Goal: Task Accomplishment & Management: Use online tool/utility

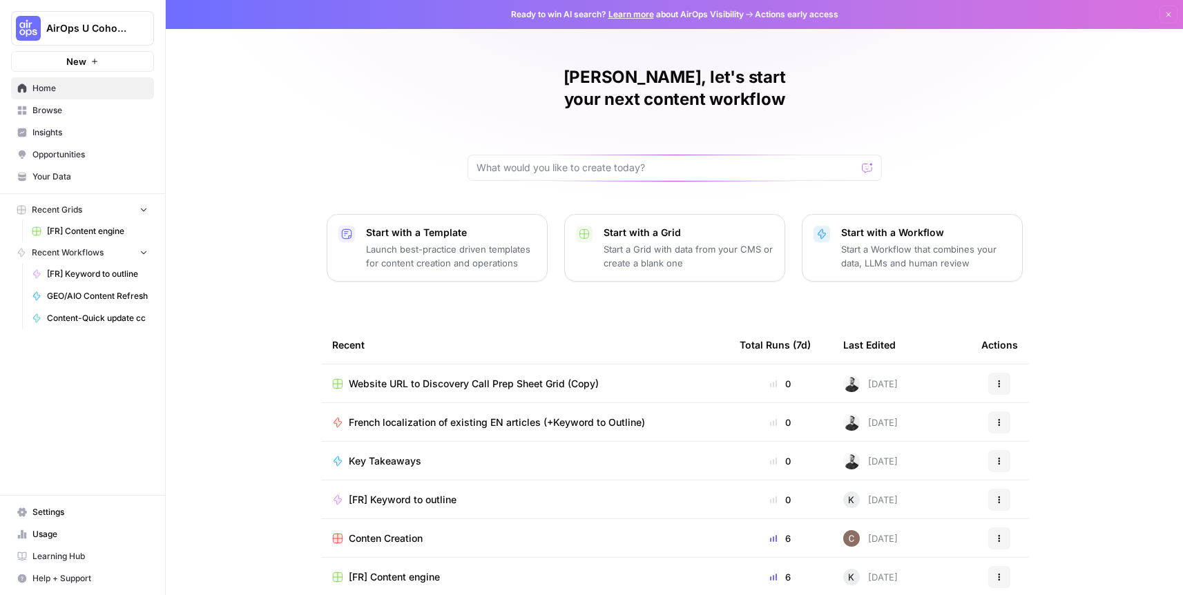
click at [99, 28] on span "AirOps U Cohort 1" at bounding box center [88, 28] width 84 height 14
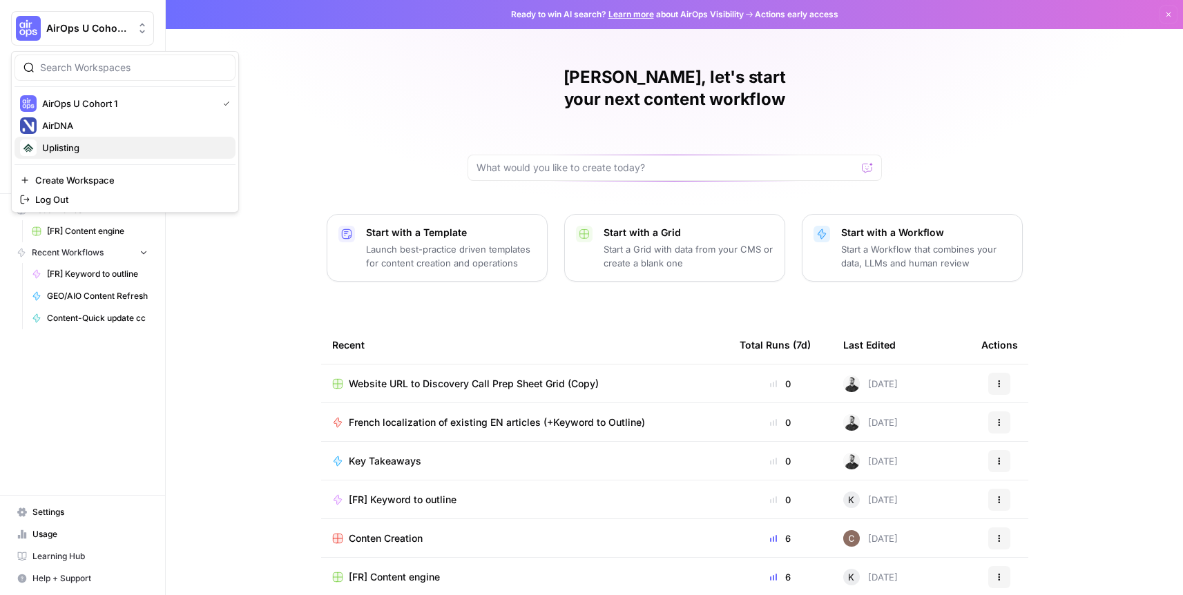
click at [79, 148] on span "Uplisting" at bounding box center [133, 148] width 182 height 14
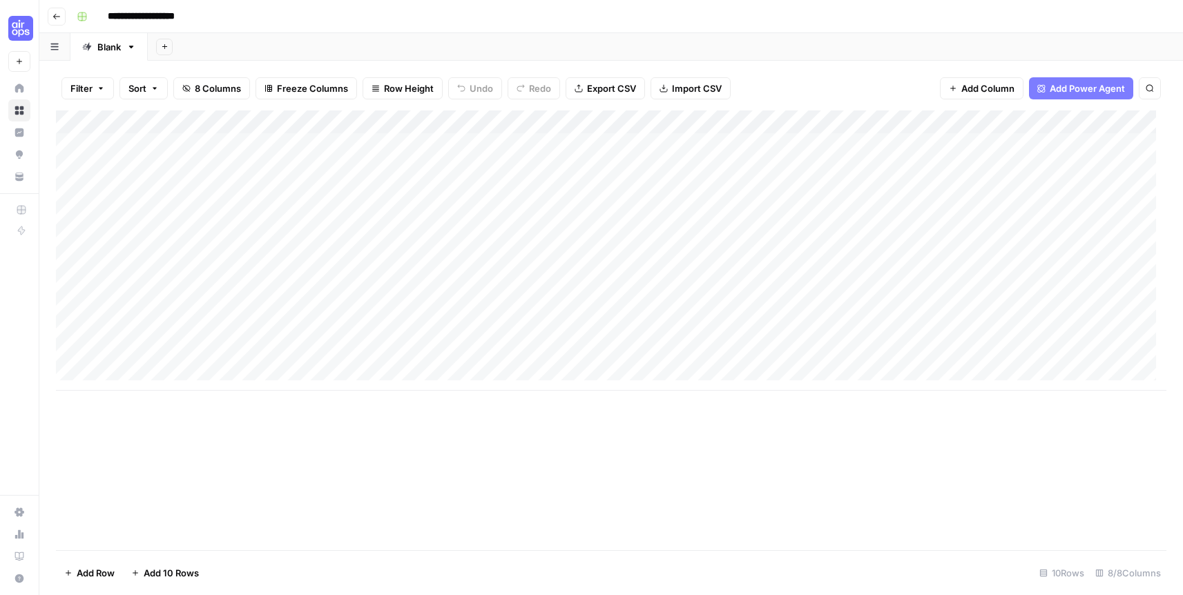
drag, startPoint x: 153, startPoint y: 141, endPoint x: 147, endPoint y: 248, distance: 107.2
click at [147, 248] on div "Add Column" at bounding box center [611, 251] width 1111 height 280
click at [1047, 144] on div "Add Column" at bounding box center [611, 251] width 1111 height 280
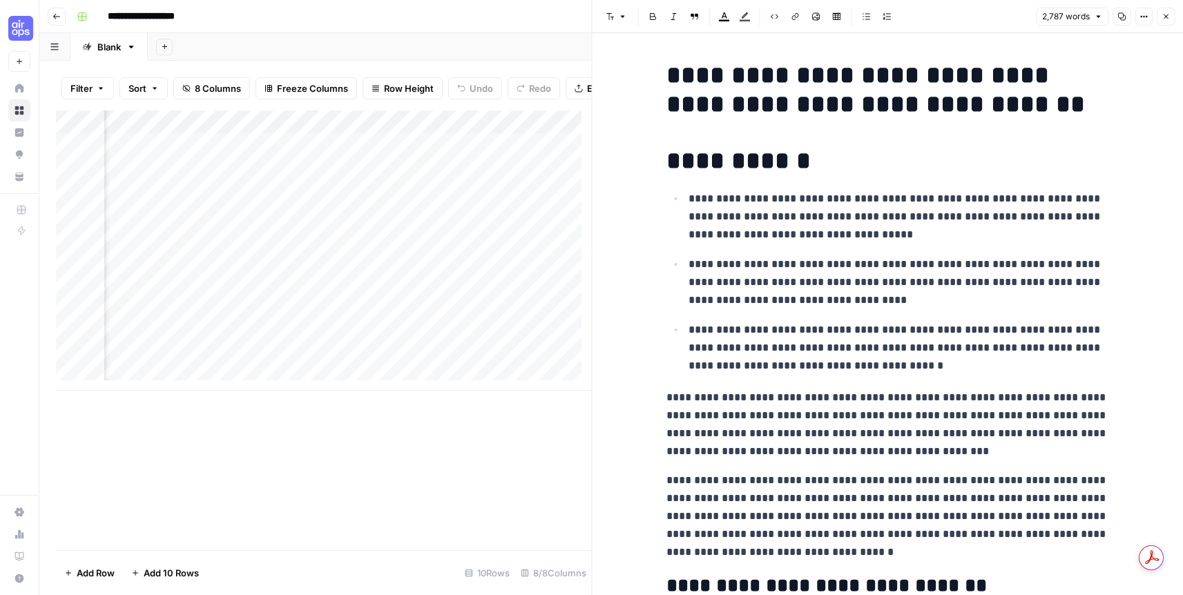
click at [1172, 15] on button "Close" at bounding box center [1166, 17] width 18 height 18
click at [1170, 16] on div "Font style Bold Italic Block quote Text color Highlight color Code block Link I…" at bounding box center [888, 17] width 575 height 18
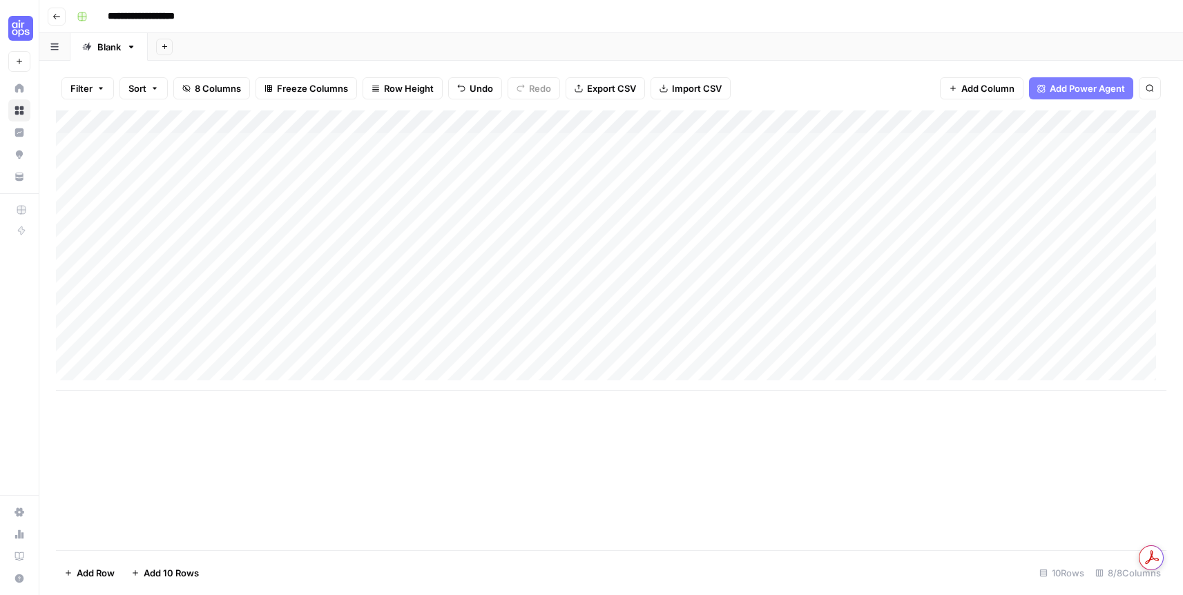
click at [362, 120] on div "Add Column" at bounding box center [611, 251] width 1111 height 280
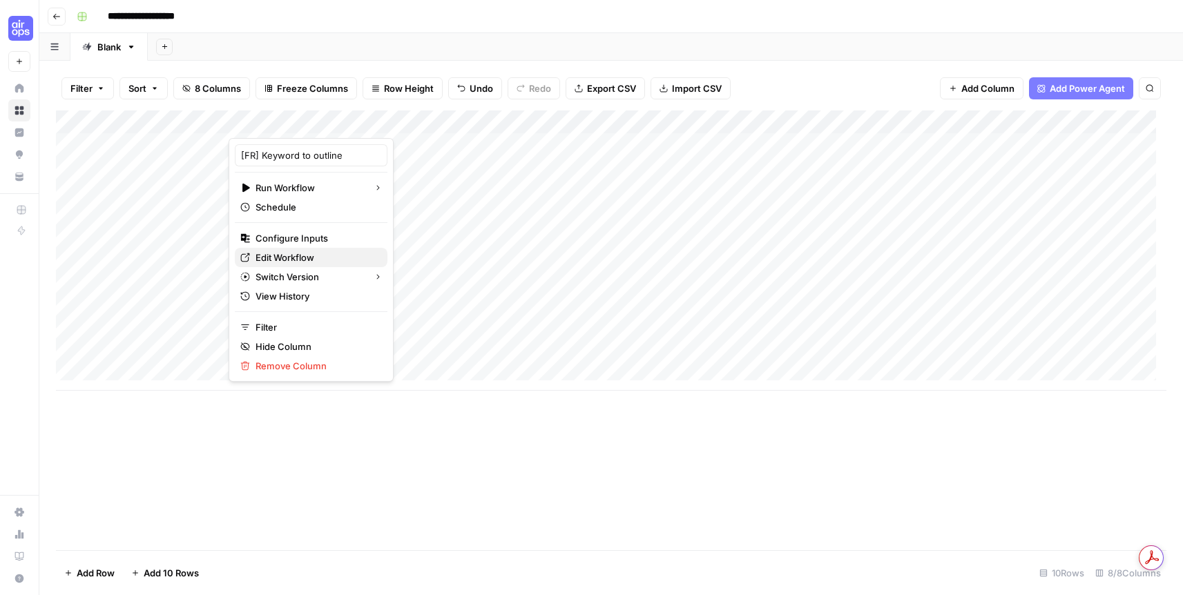
click at [299, 254] on span "Edit Workflow" at bounding box center [316, 258] width 121 height 14
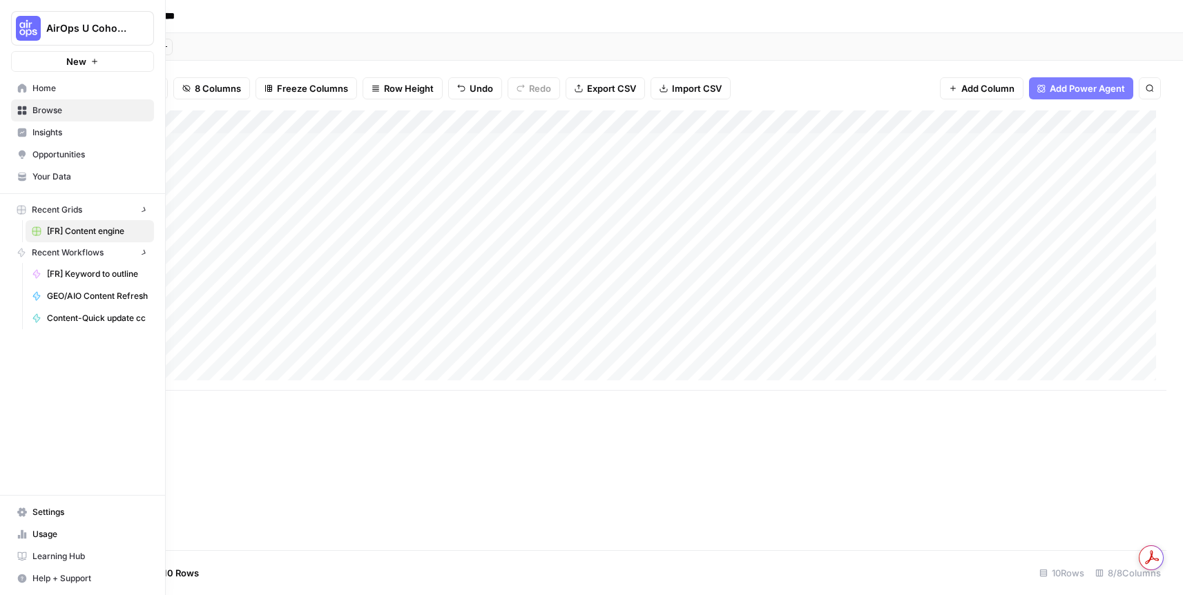
click at [15, 409] on div "AirOps U Cohort 1 New Home Browse Insights Opportunities Your Data Recent Grids…" at bounding box center [82, 297] width 165 height 595
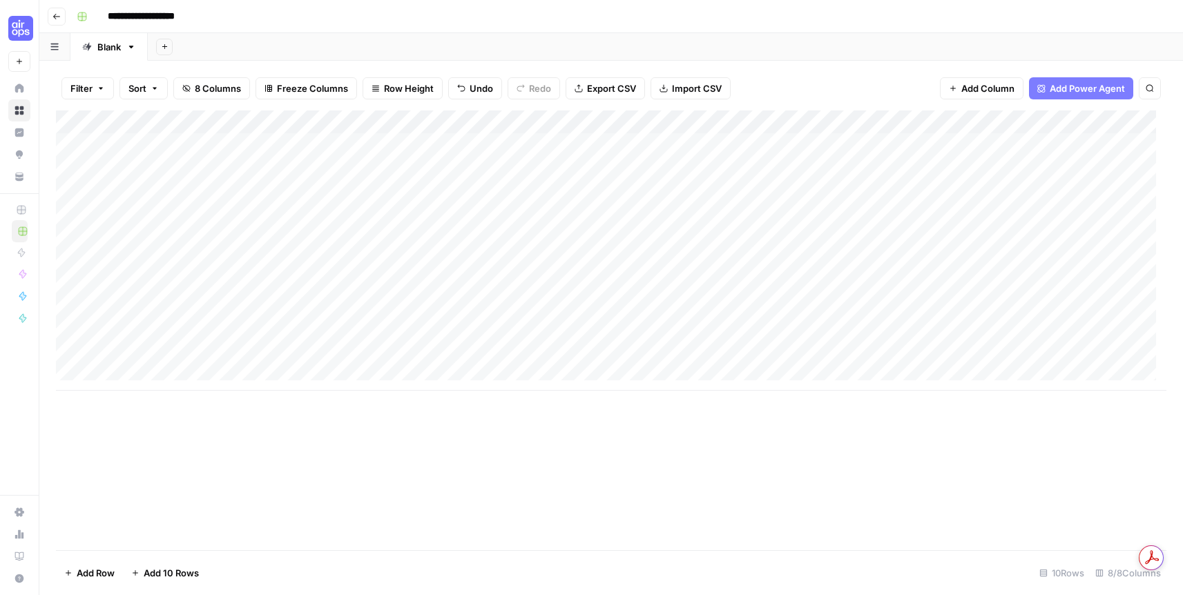
drag, startPoint x: 15, startPoint y: 409, endPoint x: 887, endPoint y: 381, distance: 872.3
click at [887, 381] on div "**********" at bounding box center [591, 297] width 1183 height 595
click at [364, 120] on div "Add Column" at bounding box center [611, 263] width 1111 height 304
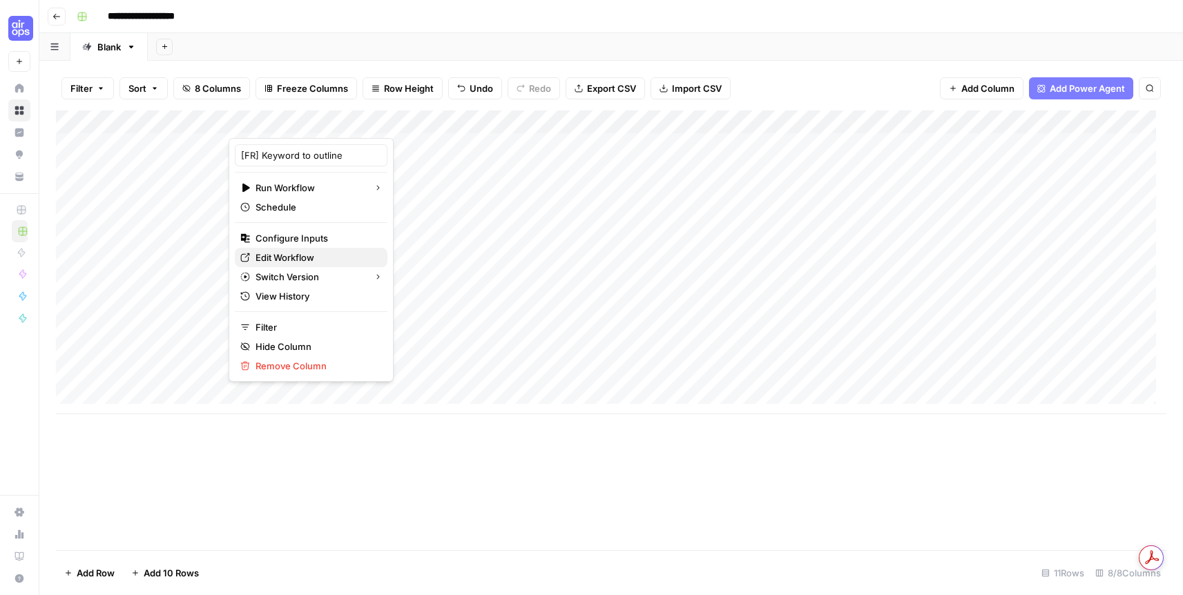
click at [288, 251] on span "Edit Workflow" at bounding box center [316, 258] width 121 height 14
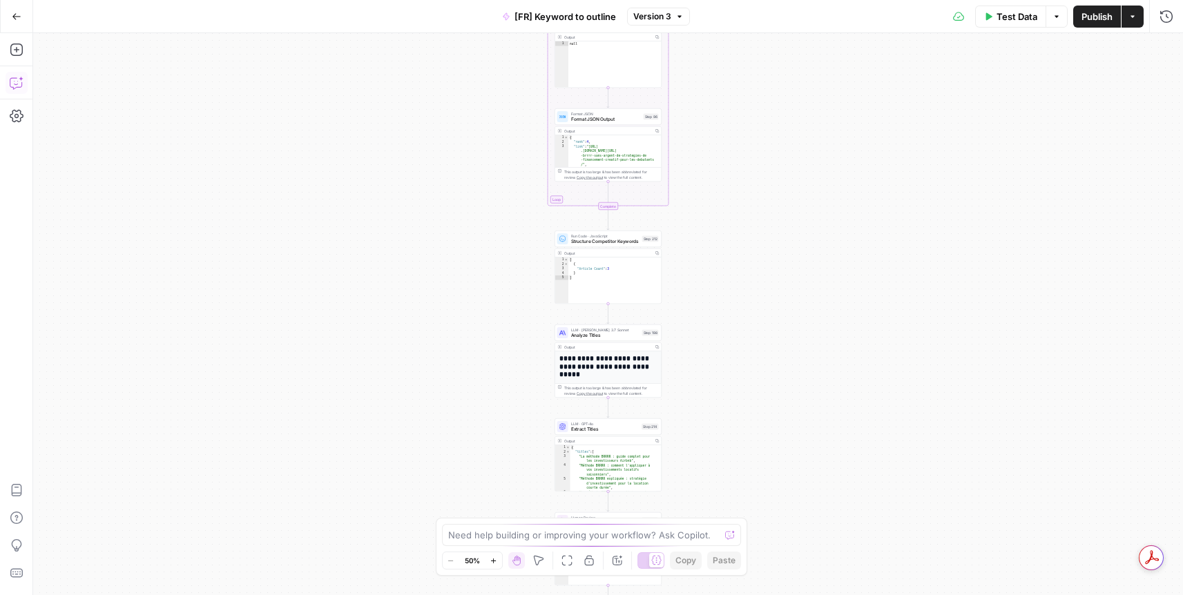
click at [16, 84] on icon "button" at bounding box center [17, 83] width 14 height 14
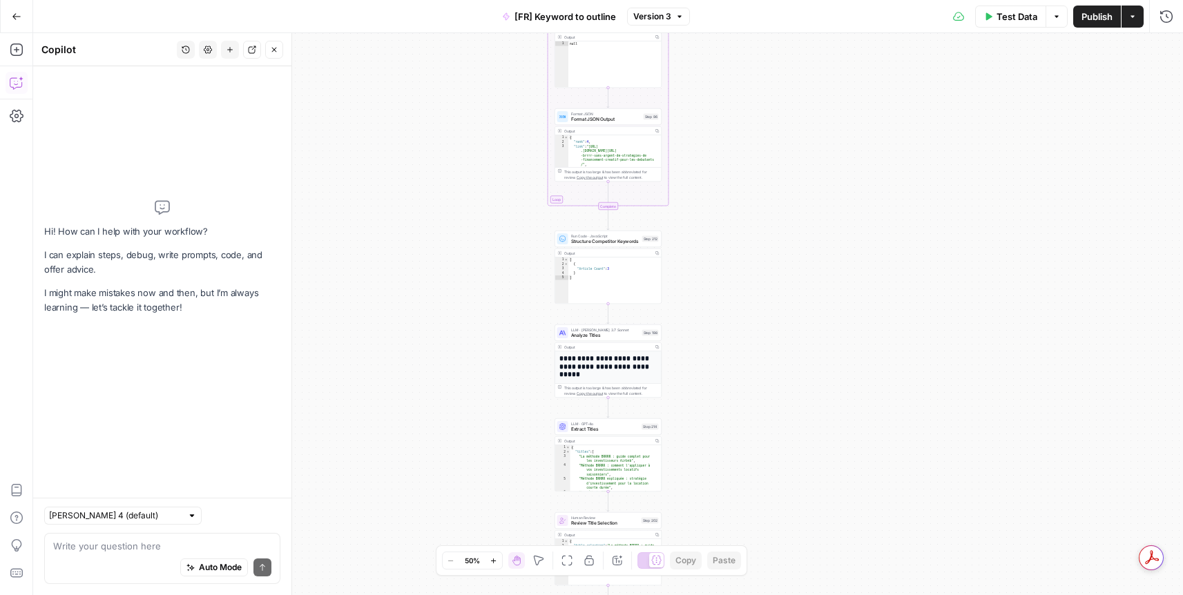
click at [92, 550] on textarea at bounding box center [162, 547] width 218 height 14
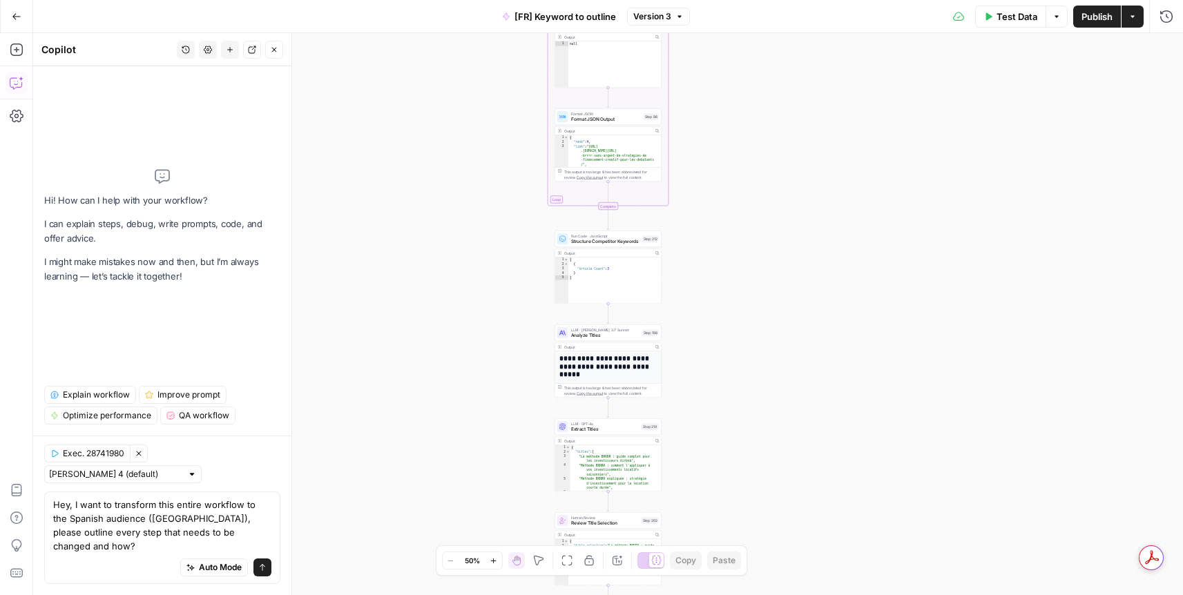
type textarea "Hey, I want to transform this entire workflow to the Spanish audience (Spain), …"
click at [278, 47] on button "Close" at bounding box center [274, 50] width 18 height 18
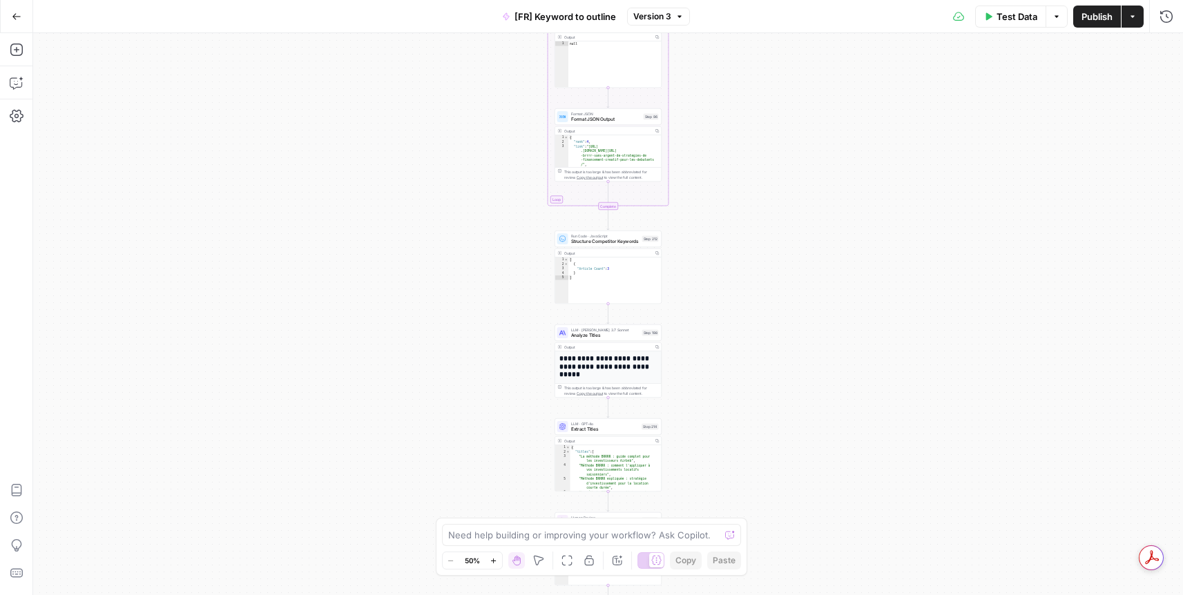
click at [822, 136] on div "Workflow Input Settings Inputs Google Search Perform Google Search Step 51 Outp…" at bounding box center [608, 314] width 1150 height 562
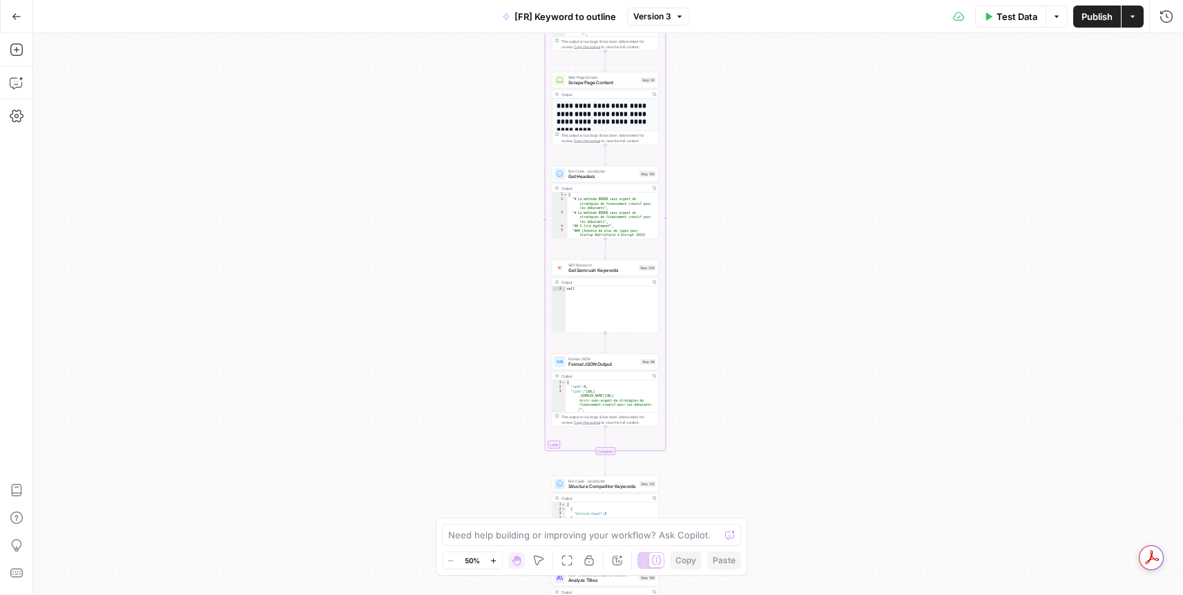
drag, startPoint x: 759, startPoint y: 102, endPoint x: 756, endPoint y: 347, distance: 244.6
click at [756, 347] on div "Workflow Input Settings Inputs Google Search Perform Google Search Step 51 Outp…" at bounding box center [608, 314] width 1150 height 562
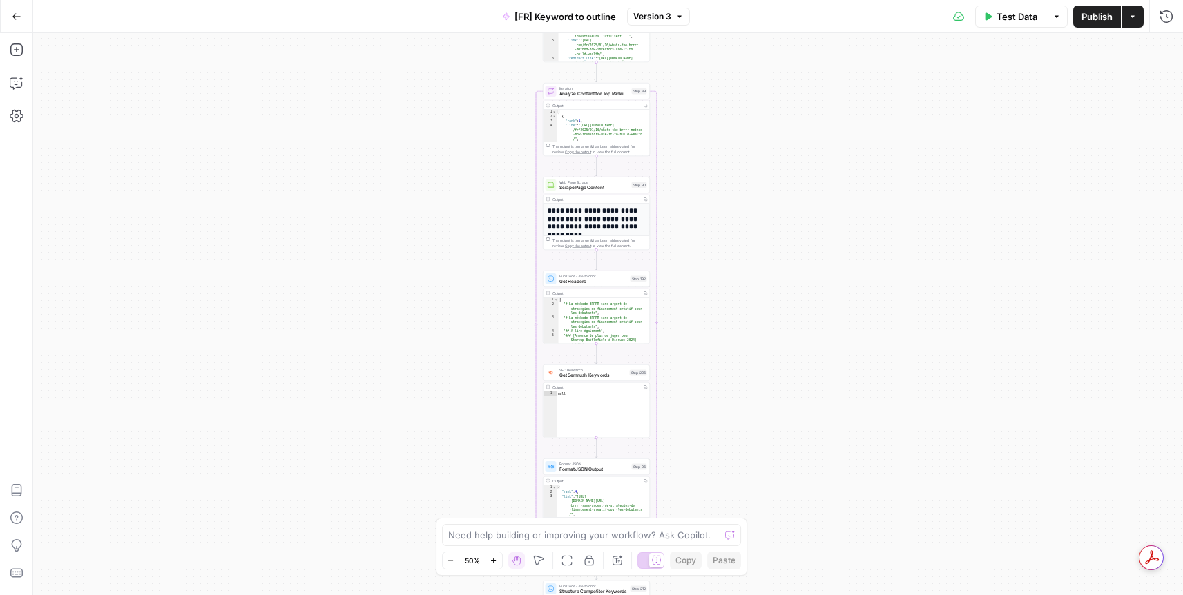
drag, startPoint x: 780, startPoint y: 150, endPoint x: 756, endPoint y: 334, distance: 186.0
click at [756, 334] on div "Workflow Input Settings Inputs Google Search Perform Google Search Step 51 Outp…" at bounding box center [608, 314] width 1150 height 562
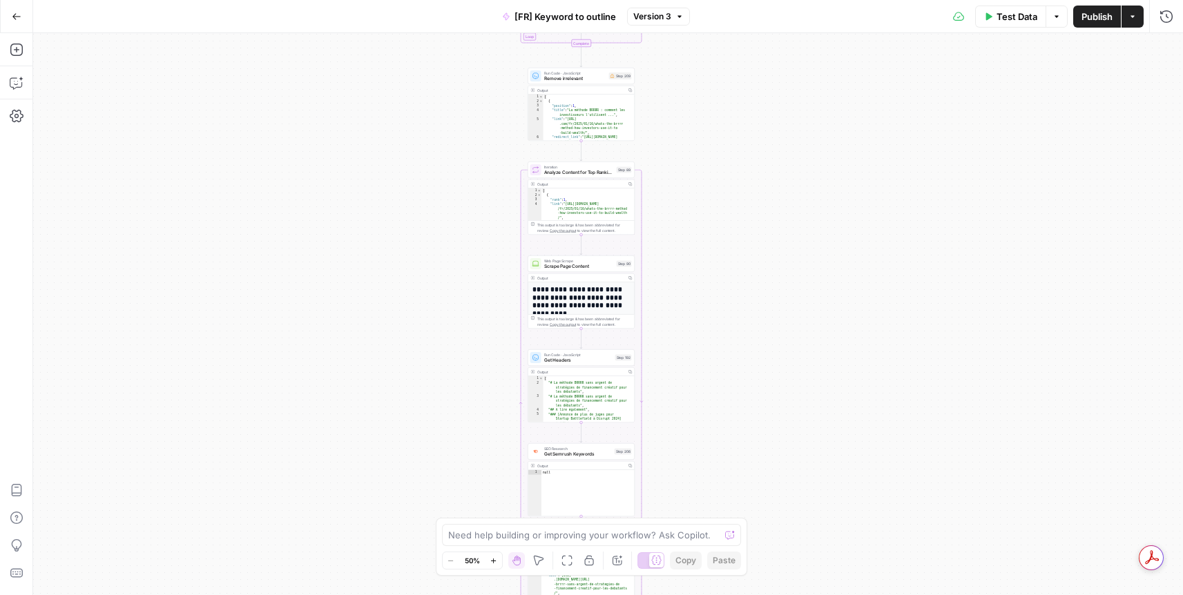
drag, startPoint x: 705, startPoint y: 225, endPoint x: 707, endPoint y: 356, distance: 132.0
click at [707, 356] on div "Workflow Input Settings Inputs Google Search Perform Google Search Step 51 Outp…" at bounding box center [608, 314] width 1150 height 562
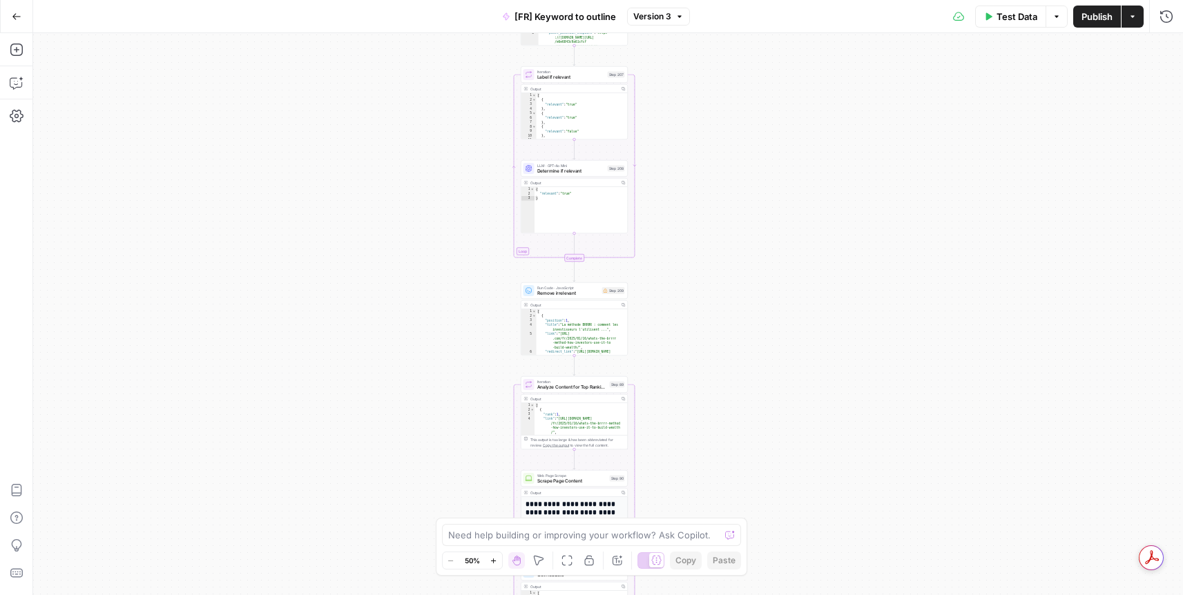
drag, startPoint x: 747, startPoint y: 175, endPoint x: 690, endPoint y: 448, distance: 278.0
click at [689, 481] on div "Workflow Input Settings Inputs Google Search Perform Google Search Step 51 Outp…" at bounding box center [608, 314] width 1150 height 562
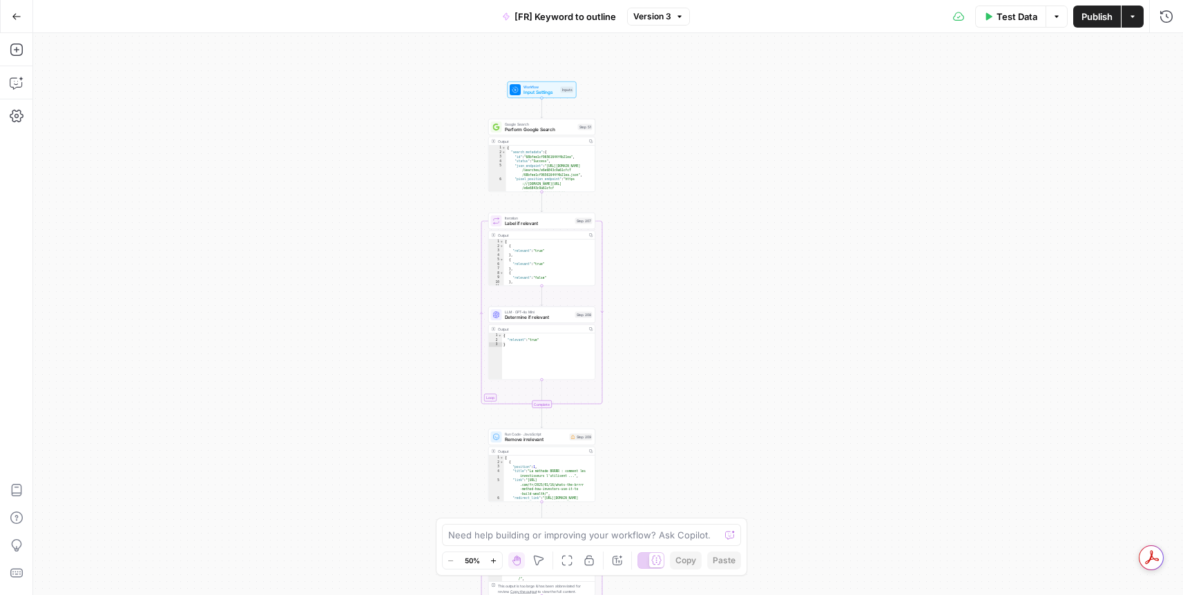
click at [723, 191] on div "Workflow Input Settings Inputs Google Search Perform Google Search Step 51 Outp…" at bounding box center [608, 314] width 1150 height 562
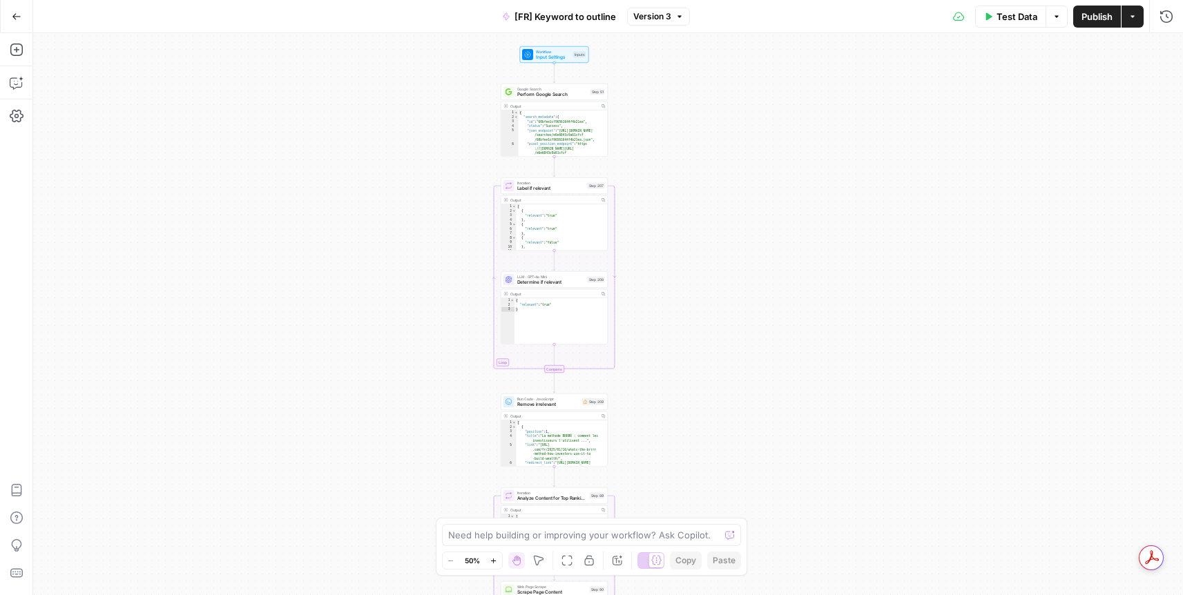
drag, startPoint x: 737, startPoint y: 317, endPoint x: 747, endPoint y: 280, distance: 38.5
click at [747, 280] on div "Workflow Input Settings Inputs Google Search Perform Google Search Step 51 Outp…" at bounding box center [608, 314] width 1150 height 562
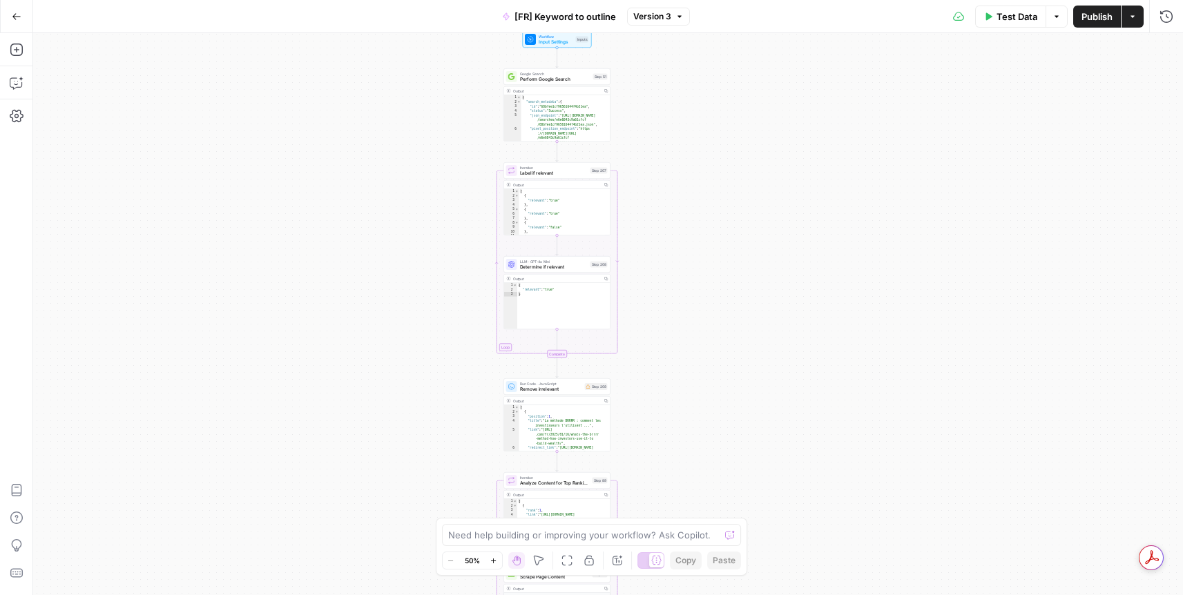
click at [547, 80] on span "Perform Google Search" at bounding box center [555, 79] width 70 height 7
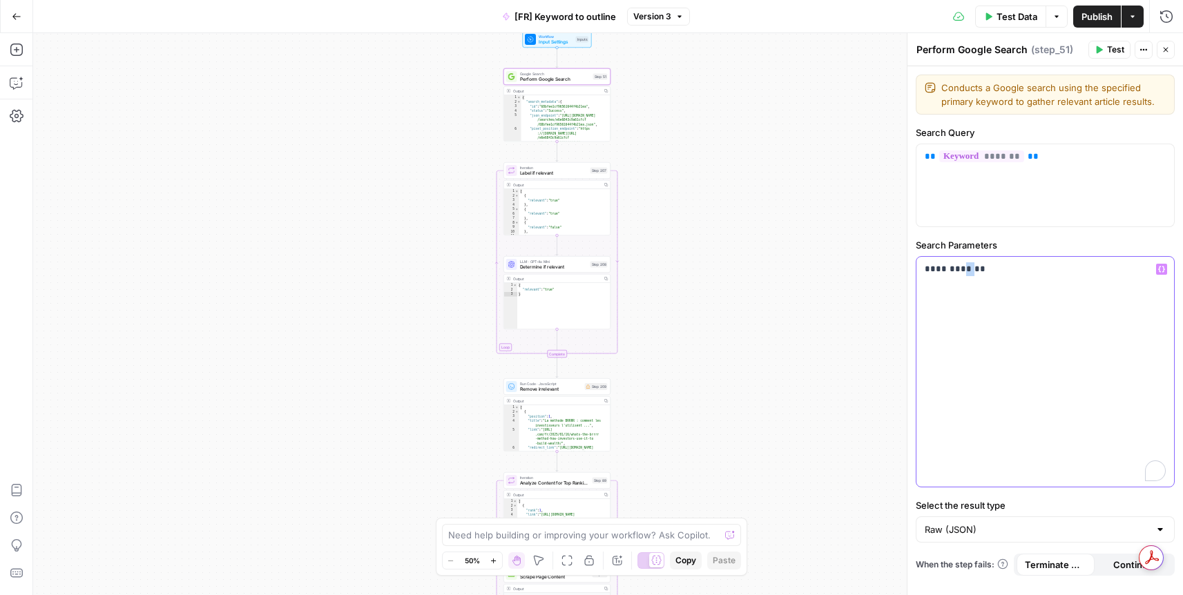
click at [954, 269] on p "**********" at bounding box center [1045, 270] width 241 height 14
click at [528, 264] on span "Determine if relevant" at bounding box center [554, 267] width 68 height 7
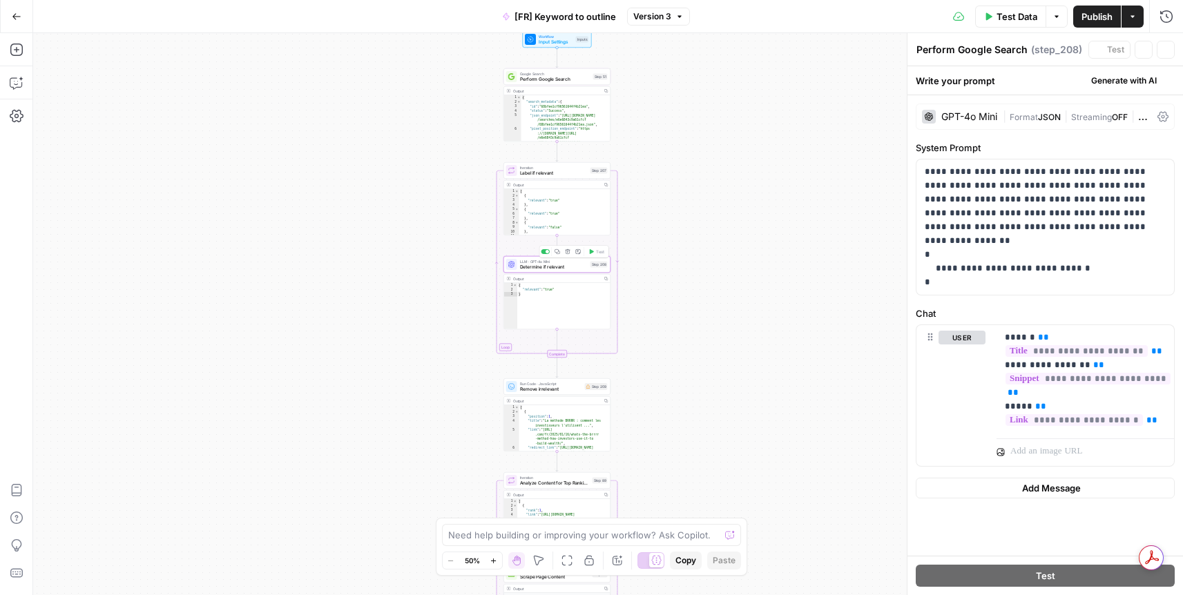
type textarea "Determine if relevant"
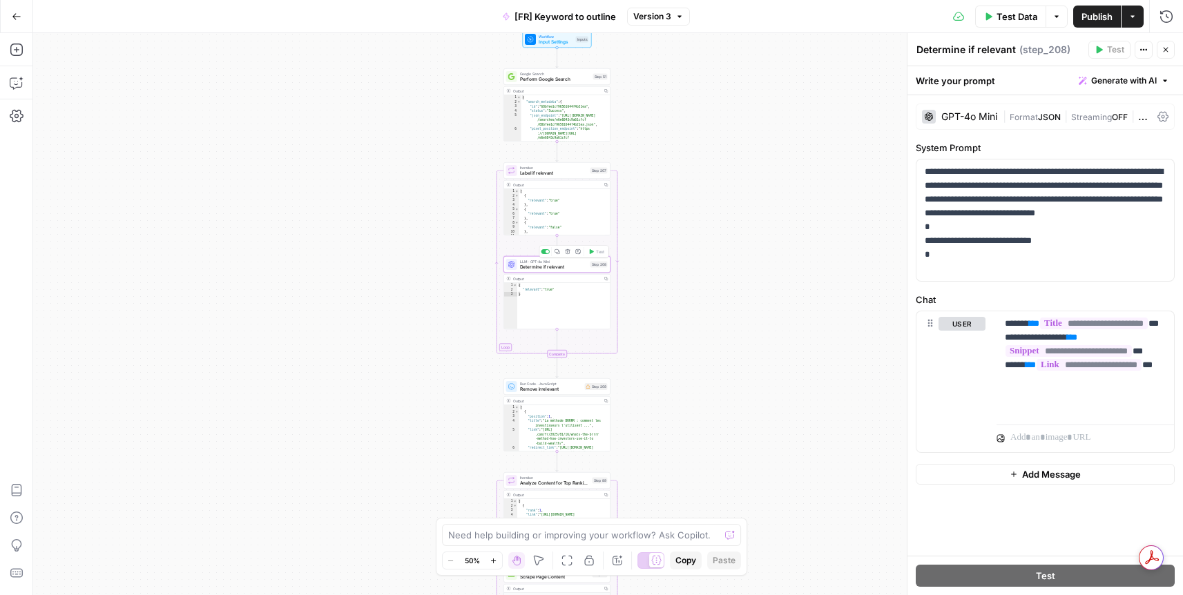
click at [531, 271] on div "LLM · GPT-4o Mini Determine if relevant Step 208 Copy step Delete step Add Note…" at bounding box center [557, 264] width 107 height 17
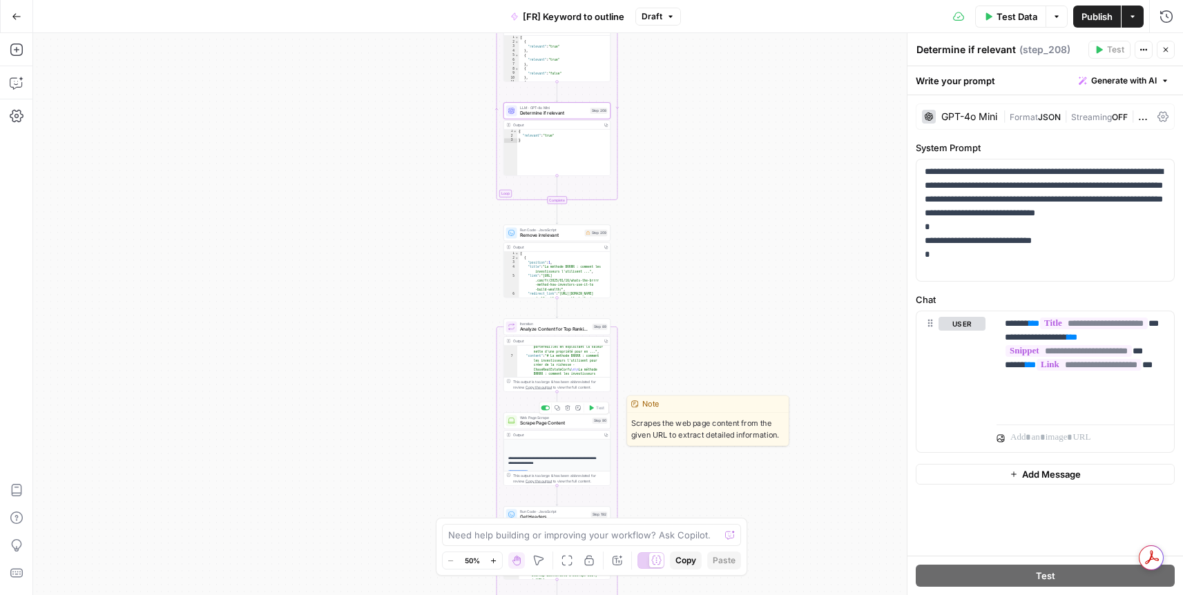
scroll to position [104, 0]
drag, startPoint x: 707, startPoint y: 403, endPoint x: 703, endPoint y: 409, distance: 7.5
click at [707, 402] on div "Workflow Input Settings Inputs Google Search Perform Google Search Step 51 Outp…" at bounding box center [608, 314] width 1150 height 562
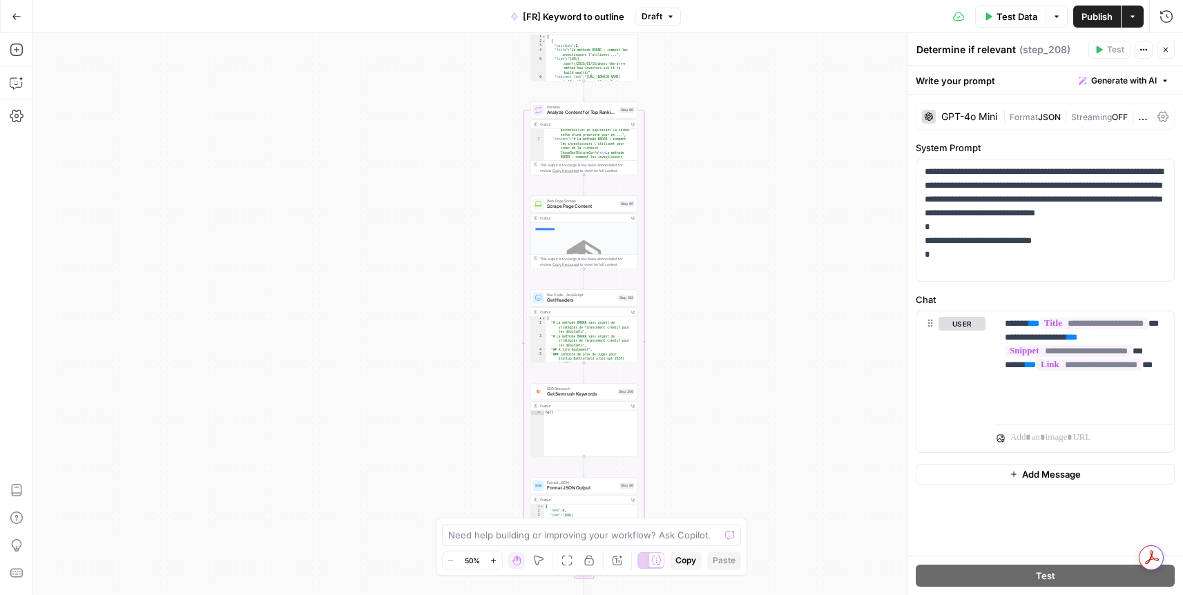
drag, startPoint x: 682, startPoint y: 468, endPoint x: 708, endPoint y: 251, distance: 217.8
click at [708, 251] on div "Workflow Input Settings Inputs Google Search Perform Google Search Step 51 Outp…" at bounding box center [608, 314] width 1150 height 562
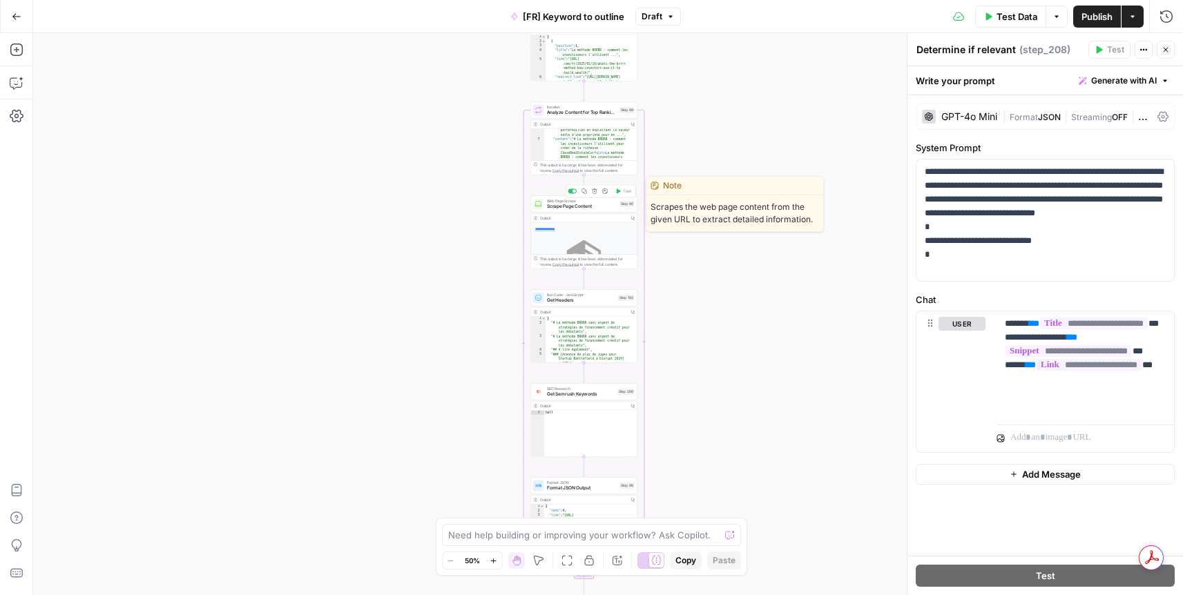
click at [565, 207] on span "Scrape Page Content" at bounding box center [582, 206] width 70 height 7
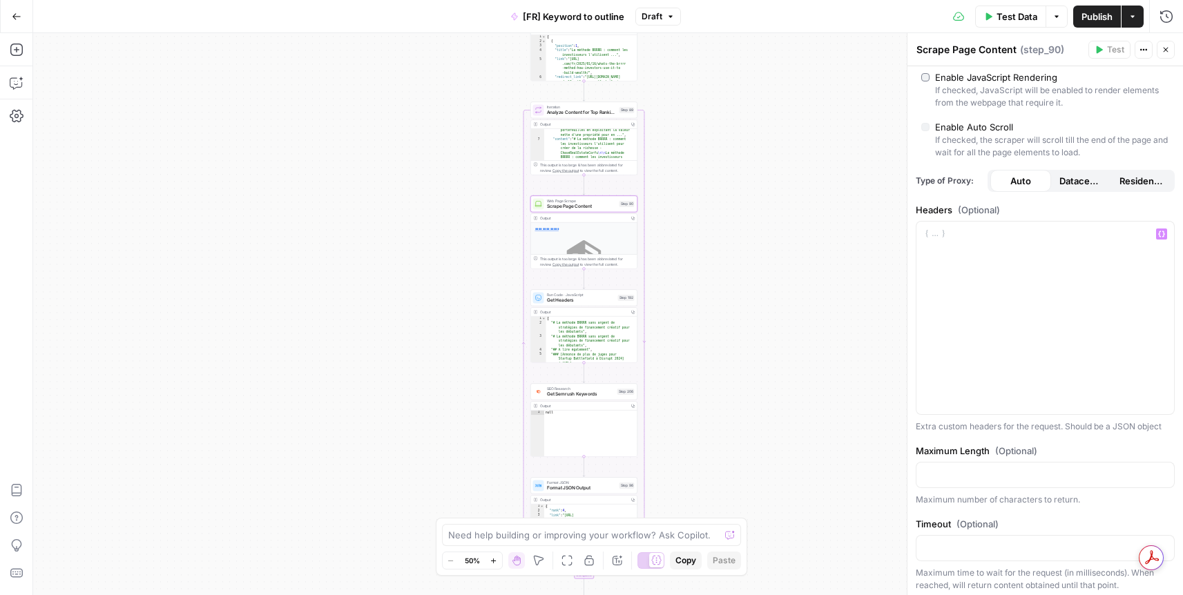
scroll to position [334, 0]
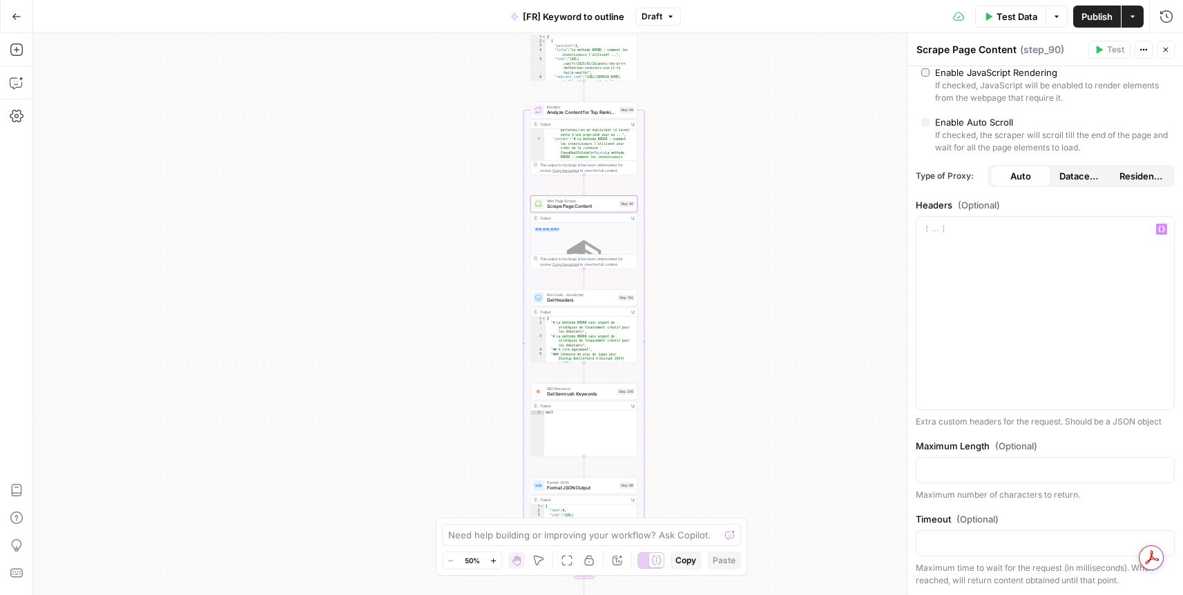
click at [687, 414] on div "Workflow Input Settings Inputs Google Search Perform Google Search Step 51 Outp…" at bounding box center [608, 314] width 1150 height 562
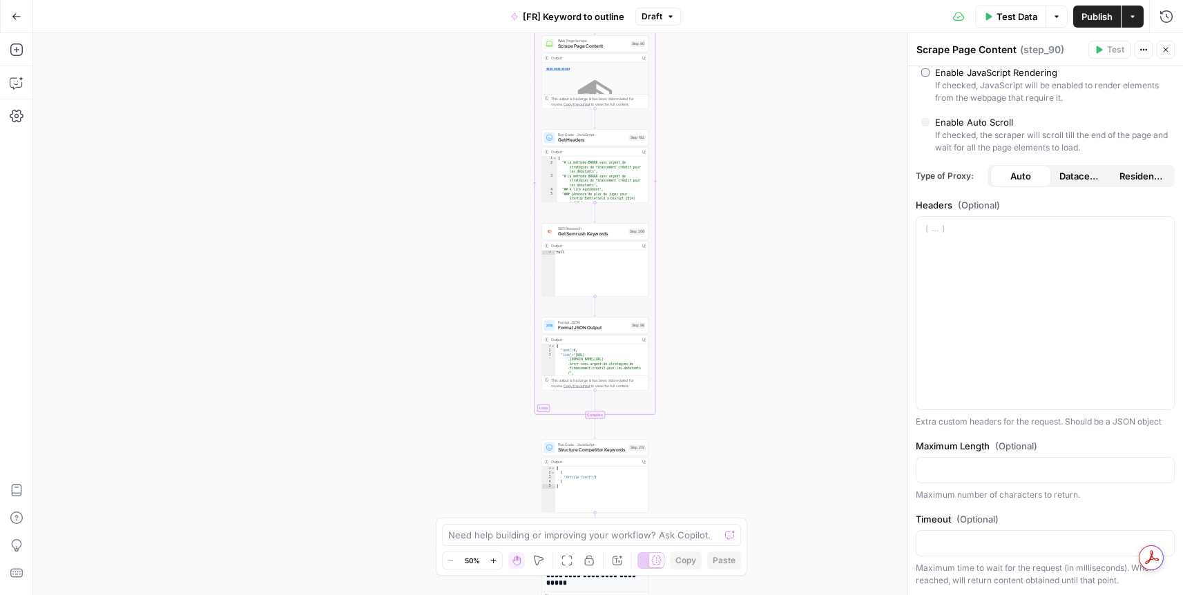
drag, startPoint x: 701, startPoint y: 401, endPoint x: 712, endPoint y: 239, distance: 162.7
click at [712, 240] on div "Workflow Input Settings Inputs Google Search Perform Google Search Step 51 Outp…" at bounding box center [608, 314] width 1150 height 562
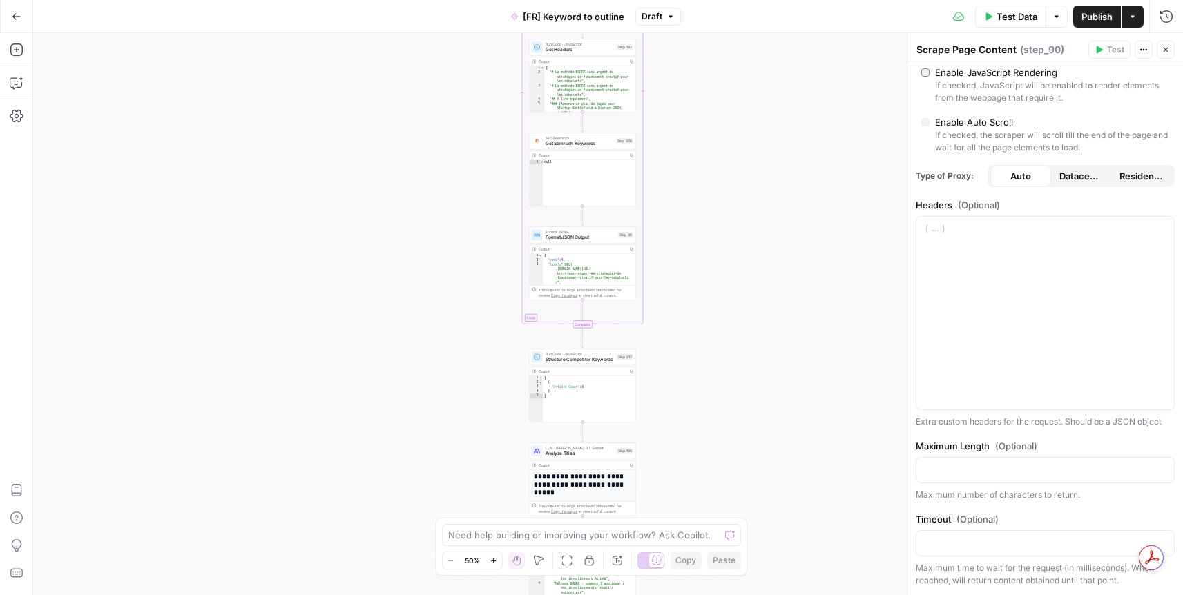
drag, startPoint x: 706, startPoint y: 376, endPoint x: 696, endPoint y: 287, distance: 89.0
click at [696, 287] on div "Workflow Input Settings Inputs Google Search Perform Google Search Step 51 Outp…" at bounding box center [608, 314] width 1150 height 562
click at [576, 148] on div "SEO Research Get Semrush Keywords Step 206 Copy step Delete step Edit Note Test" at bounding box center [582, 141] width 107 height 17
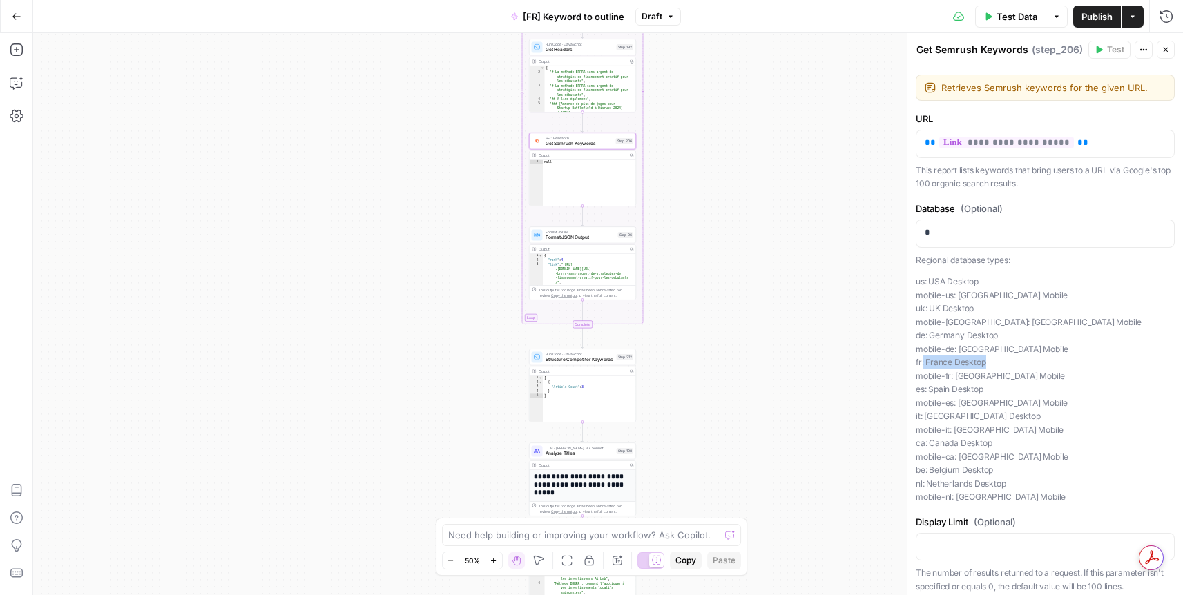
drag, startPoint x: 924, startPoint y: 365, endPoint x: 995, endPoint y: 366, distance: 71.9
click at [995, 366] on p "us: USA Desktop mobile-us: USA Mobile uk: UK Desktop mobile-uk: UK Mobile de: G…" at bounding box center [1045, 389] width 259 height 229
click at [996, 367] on p "us: USA Desktop mobile-us: USA Mobile uk: UK Desktop mobile-uk: UK Mobile de: G…" at bounding box center [1045, 389] width 259 height 229
drag, startPoint x: 922, startPoint y: 389, endPoint x: 999, endPoint y: 394, distance: 76.9
click at [999, 394] on p "us: USA Desktop mobile-us: USA Mobile uk: UK Desktop mobile-uk: UK Mobile de: G…" at bounding box center [1045, 389] width 259 height 229
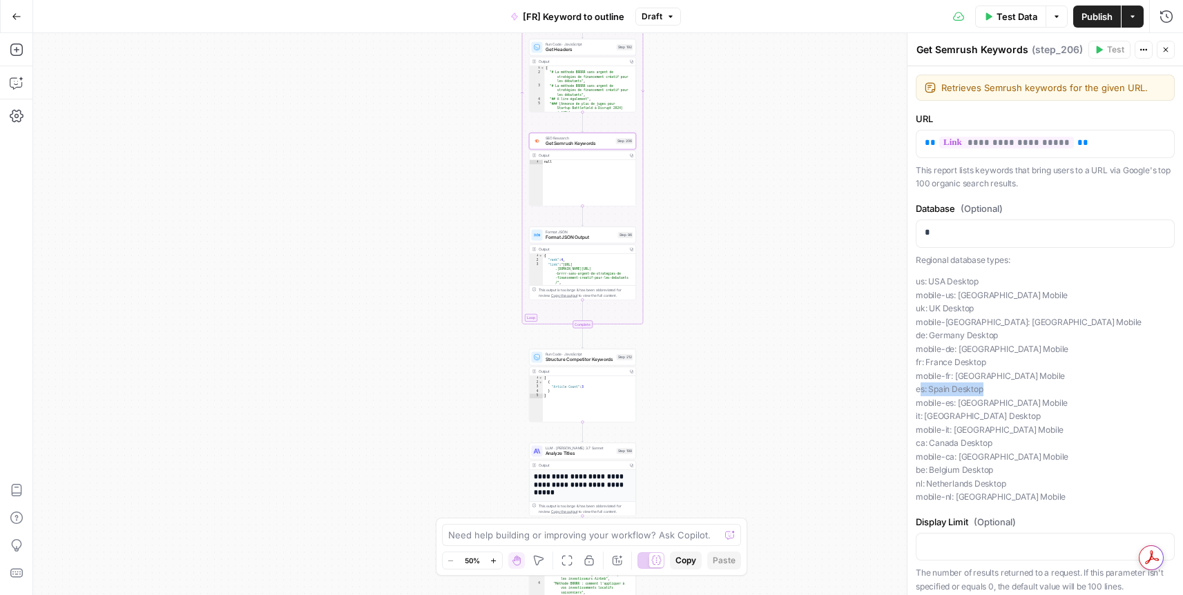
click at [999, 394] on p "us: USA Desktop mobile-us: USA Mobile uk: UK Desktop mobile-uk: UK Mobile de: G…" at bounding box center [1045, 389] width 259 height 229
click at [959, 235] on p "*" at bounding box center [1040, 233] width 231 height 14
click at [855, 278] on div "Workflow Input Settings Inputs Google Search Perform Google Search Step 51 Outp…" at bounding box center [608, 314] width 1150 height 562
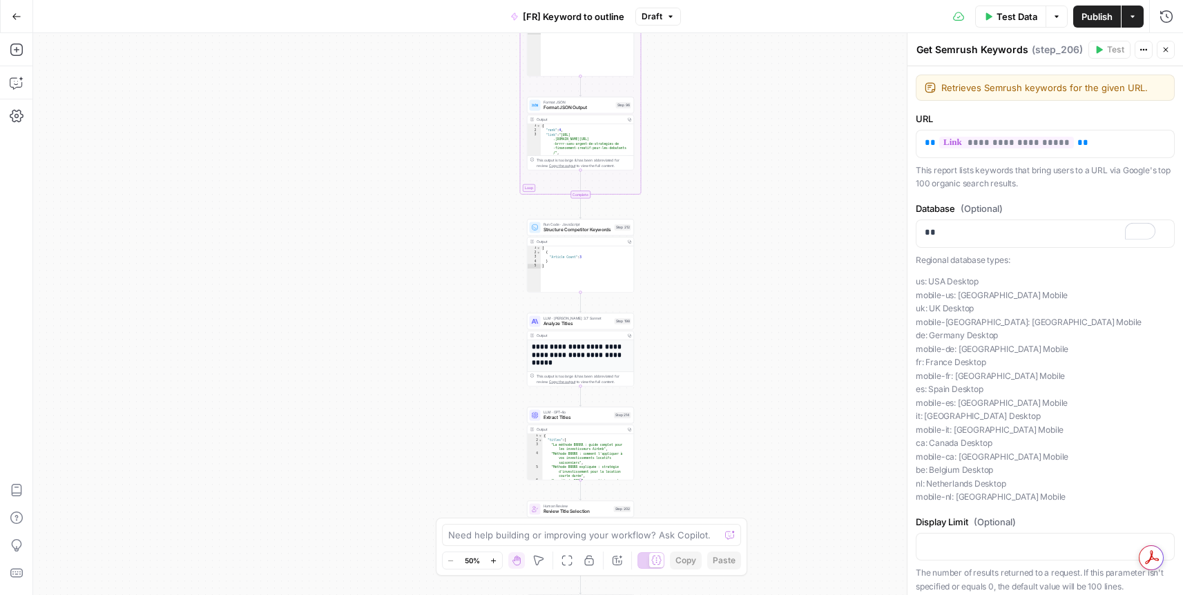
drag, startPoint x: 706, startPoint y: 377, endPoint x: 707, endPoint y: 238, distance: 138.9
click at [705, 229] on div "Workflow Input Settings Inputs Google Search Perform Google Search Step 51 Outp…" at bounding box center [608, 314] width 1150 height 562
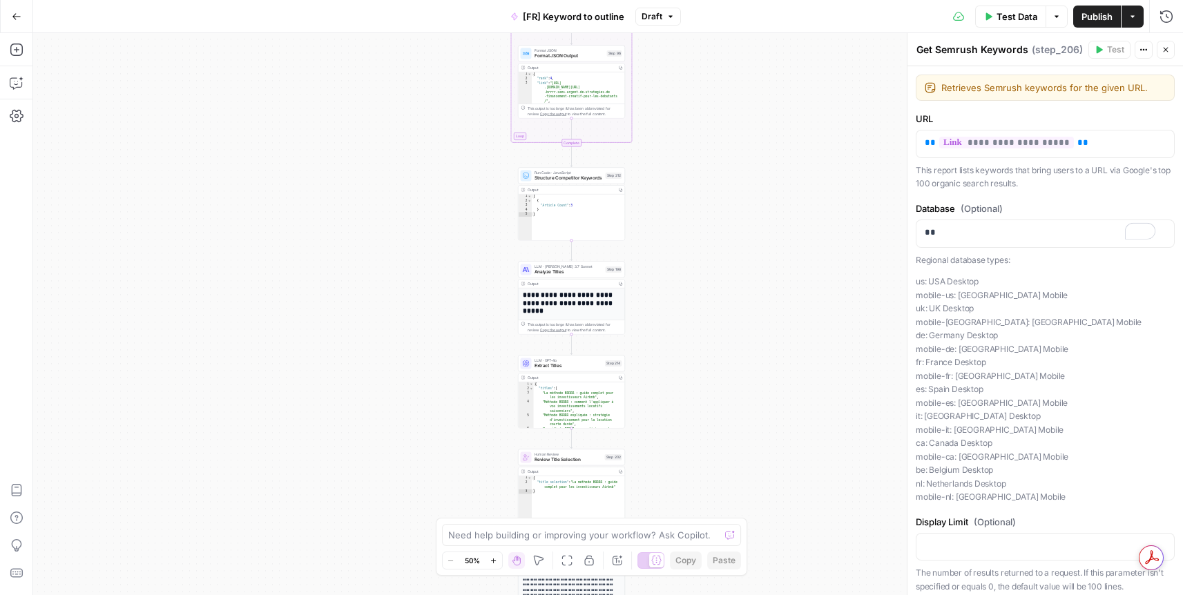
drag, startPoint x: 725, startPoint y: 350, endPoint x: 734, endPoint y: 294, distance: 56.8
click at [734, 294] on div "Workflow Input Settings Inputs Google Search Perform Google Search Step 51 Outp…" at bounding box center [608, 314] width 1150 height 562
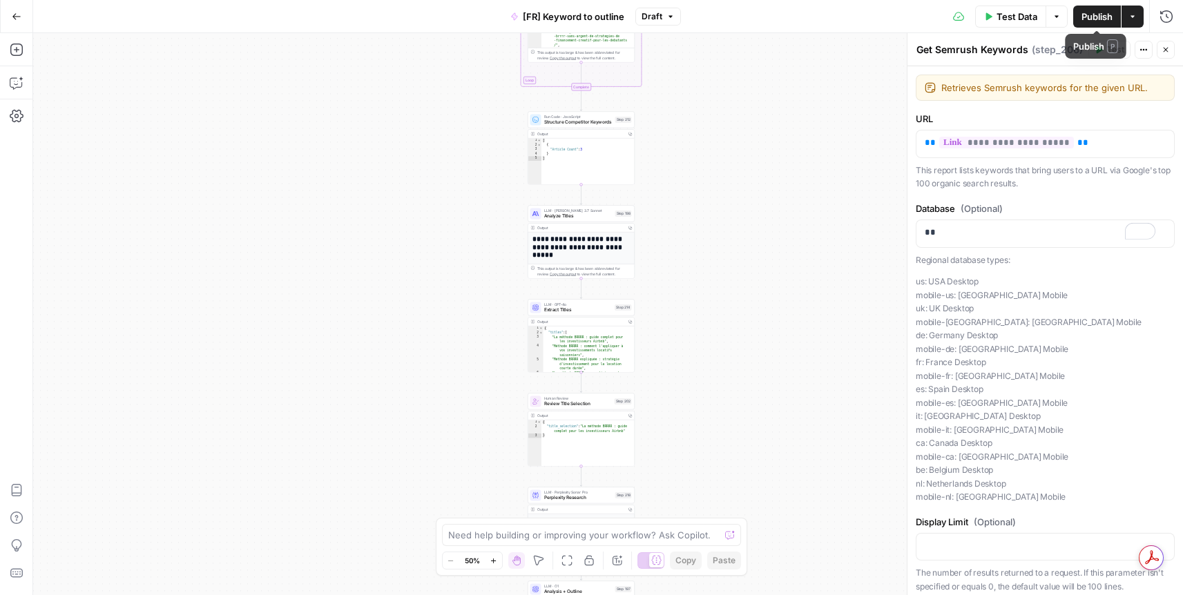
click at [1088, 17] on span "Publish" at bounding box center [1097, 17] width 31 height 14
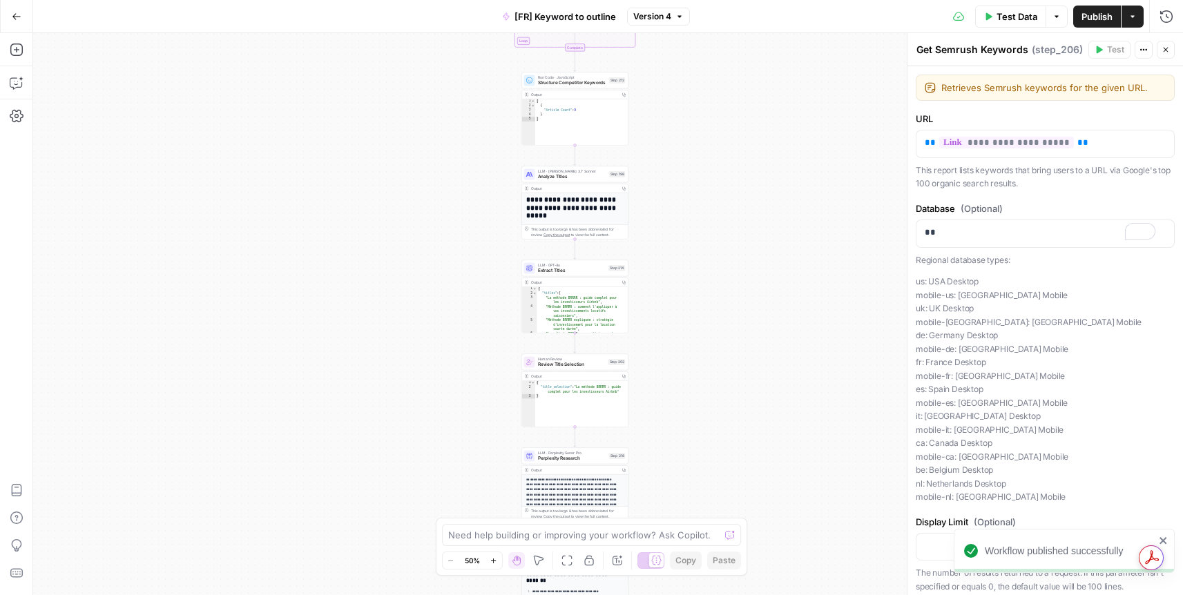
drag, startPoint x: 711, startPoint y: 345, endPoint x: 705, endPoint y: 305, distance: 39.9
click at [705, 305] on div "Workflow Input Settings Inputs Google Search Perform Google Search Step 51 Outp…" at bounding box center [608, 314] width 1150 height 562
click at [571, 178] on span "Analyze Titles" at bounding box center [572, 176] width 68 height 7
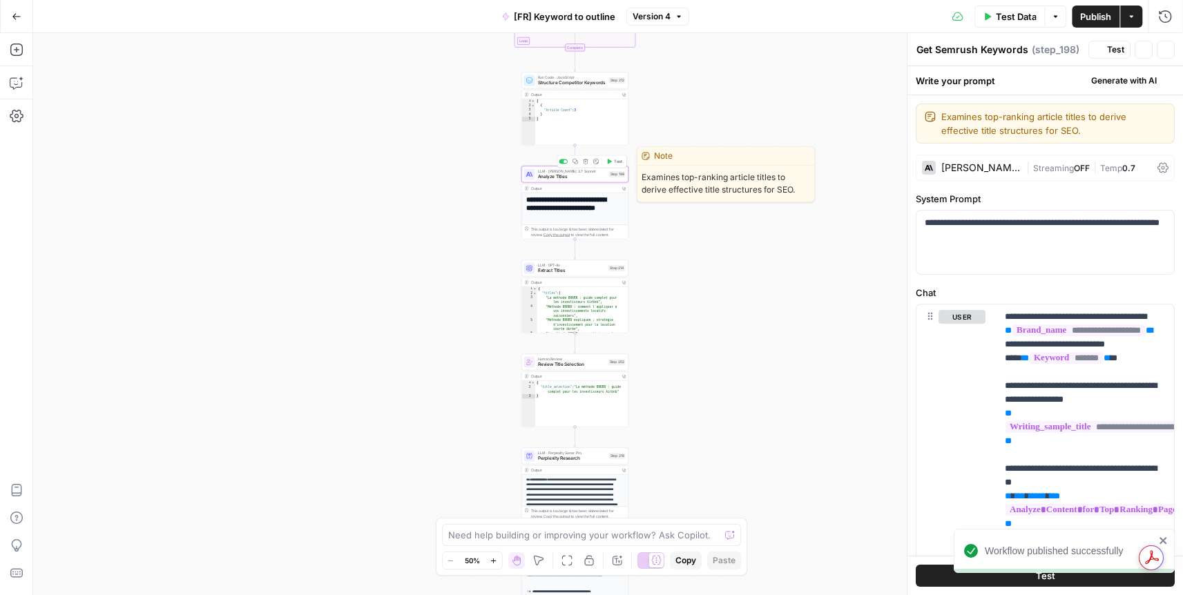
type textarea "Analyze Titles"
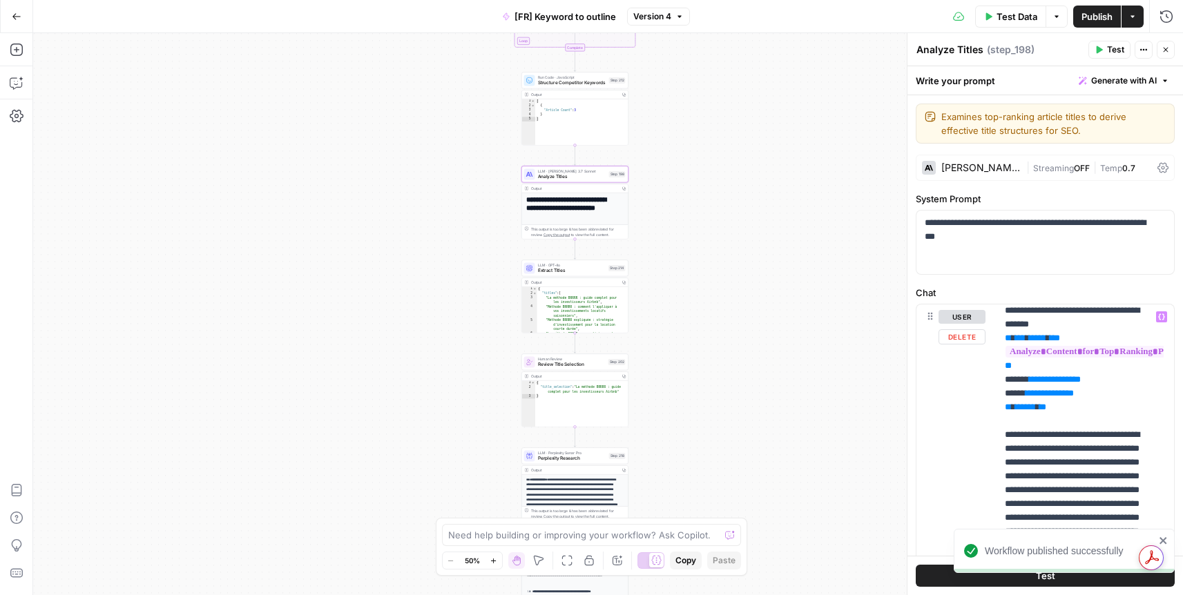
scroll to position [187, 0]
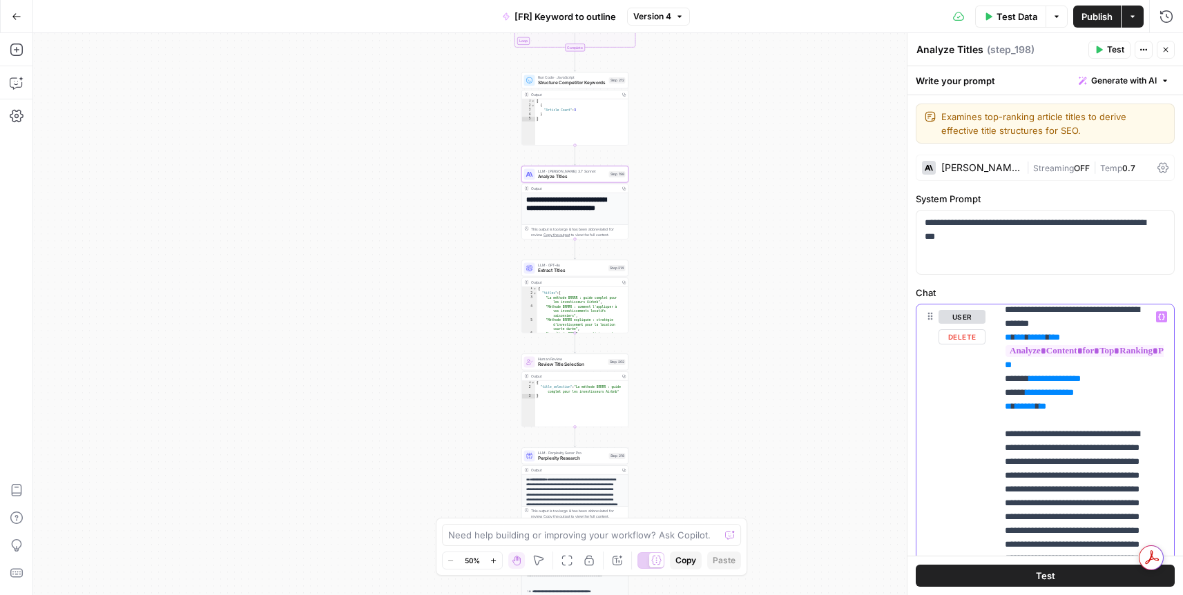
drag, startPoint x: 1051, startPoint y: 327, endPoint x: 1091, endPoint y: 340, distance: 42.2
click at [1091, 339] on p "**********" at bounding box center [1075, 580] width 140 height 912
click at [1091, 340] on p "**********" at bounding box center [1075, 580] width 140 height 912
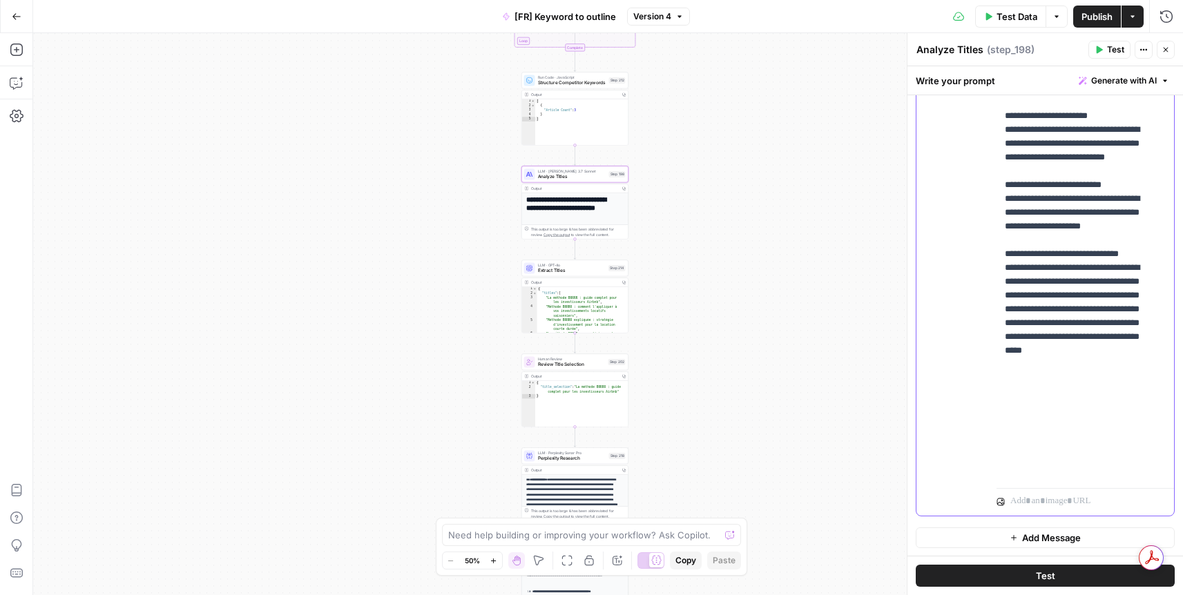
scroll to position [330, 0]
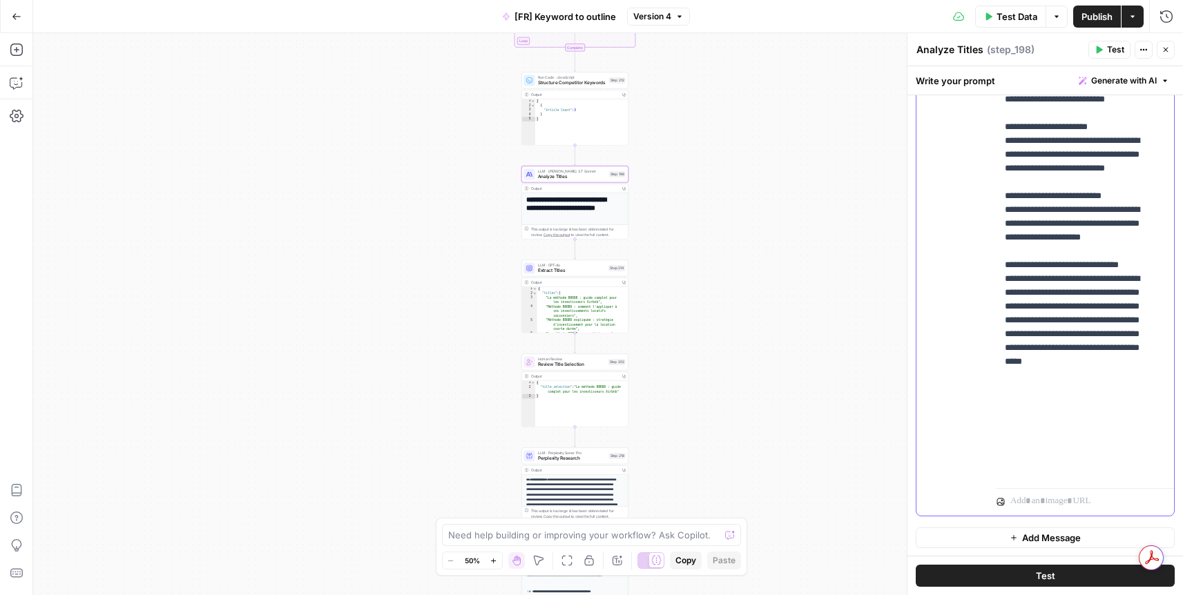
drag, startPoint x: 1007, startPoint y: 196, endPoint x: 1081, endPoint y: 382, distance: 200.0
click at [1081, 382] on p "**********" at bounding box center [1075, 51] width 140 height 912
click at [1080, 398] on p "**********" at bounding box center [1075, 51] width 140 height 912
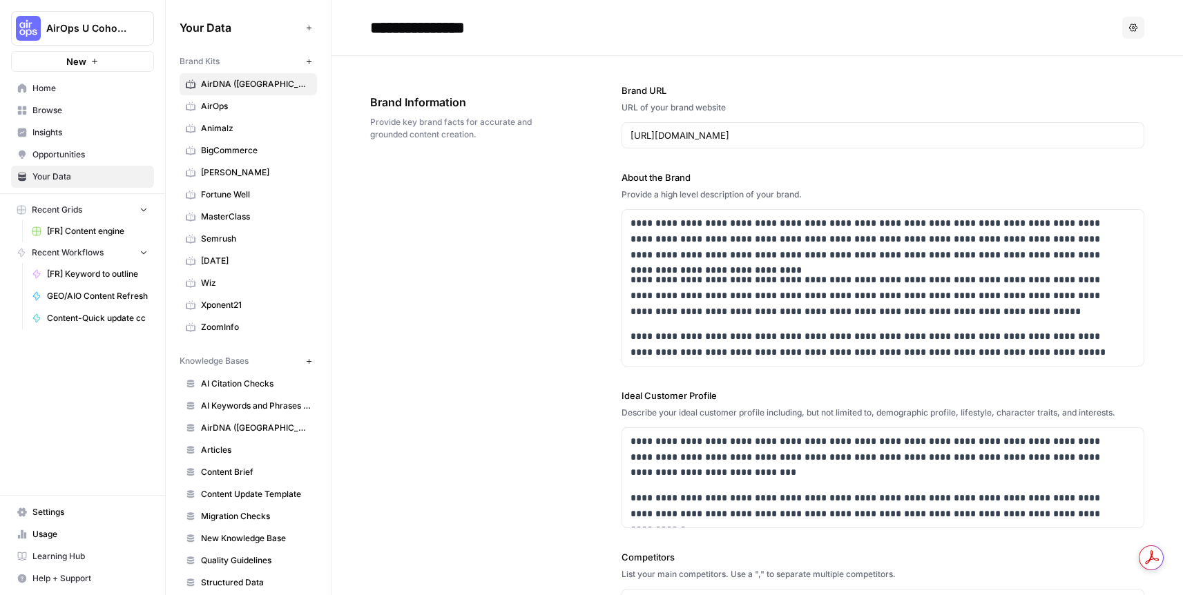
click at [99, 23] on span "AirOps U Cohort 1" at bounding box center [88, 28] width 84 height 14
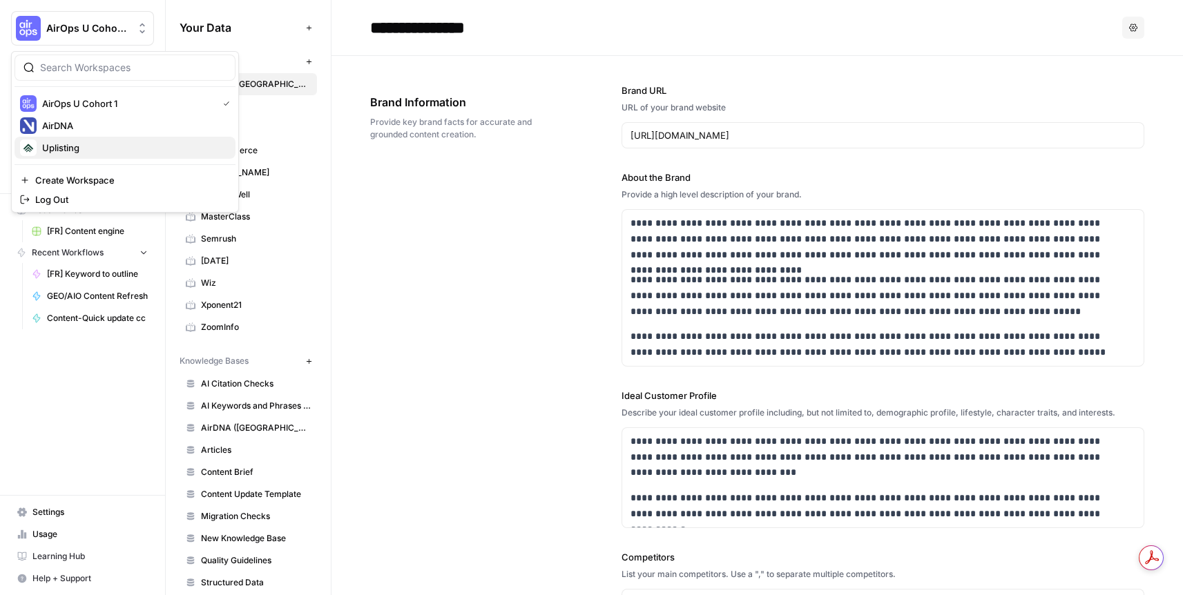
click at [102, 143] on span "Uplisting" at bounding box center [133, 148] width 182 height 14
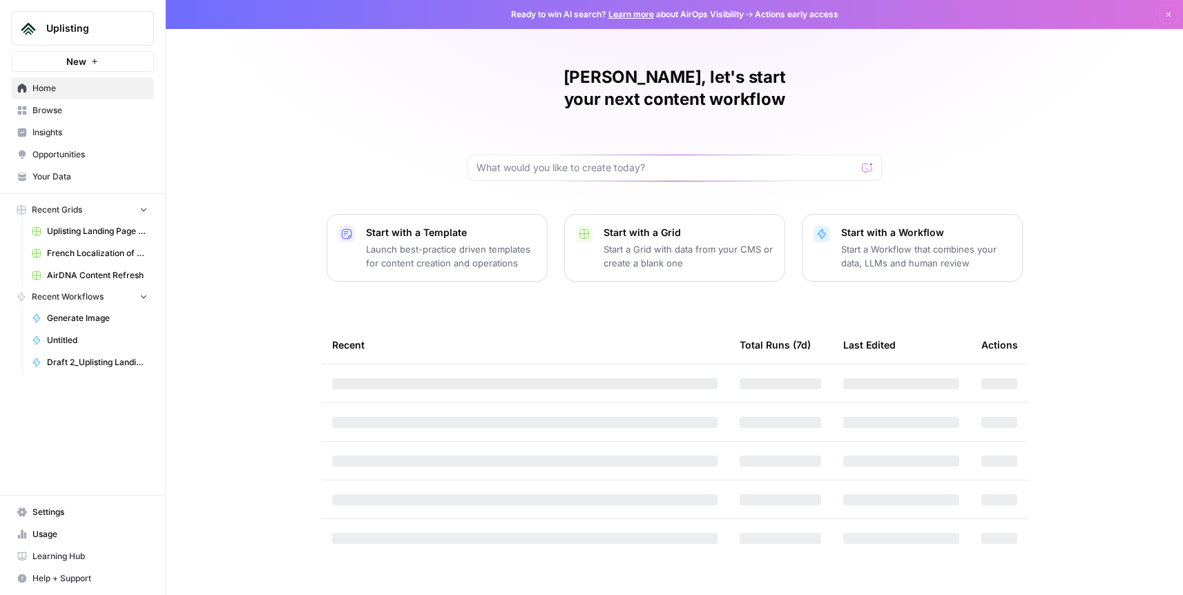
click at [99, 23] on span "Uplisting" at bounding box center [88, 28] width 84 height 14
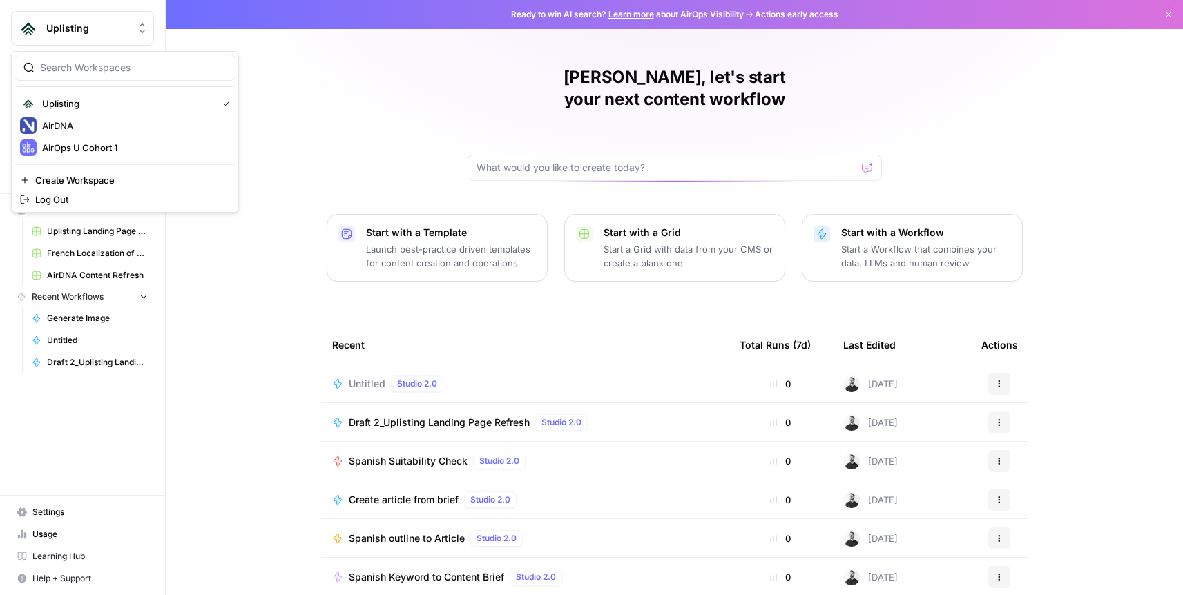
click at [113, 21] on button "Uplisting" at bounding box center [82, 28] width 143 height 35
click at [64, 110] on span "Browse" at bounding box center [89, 110] width 115 height 12
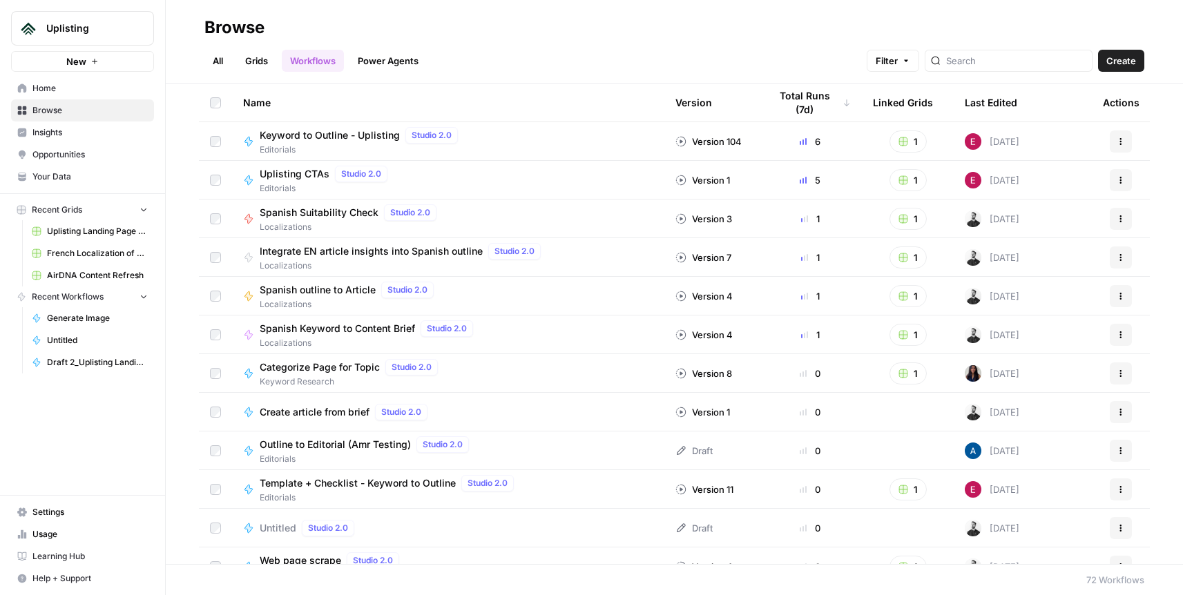
drag, startPoint x: 247, startPoint y: 60, endPoint x: 202, endPoint y: 61, distance: 44.2
click at [246, 60] on link "Grids" at bounding box center [256, 61] width 39 height 22
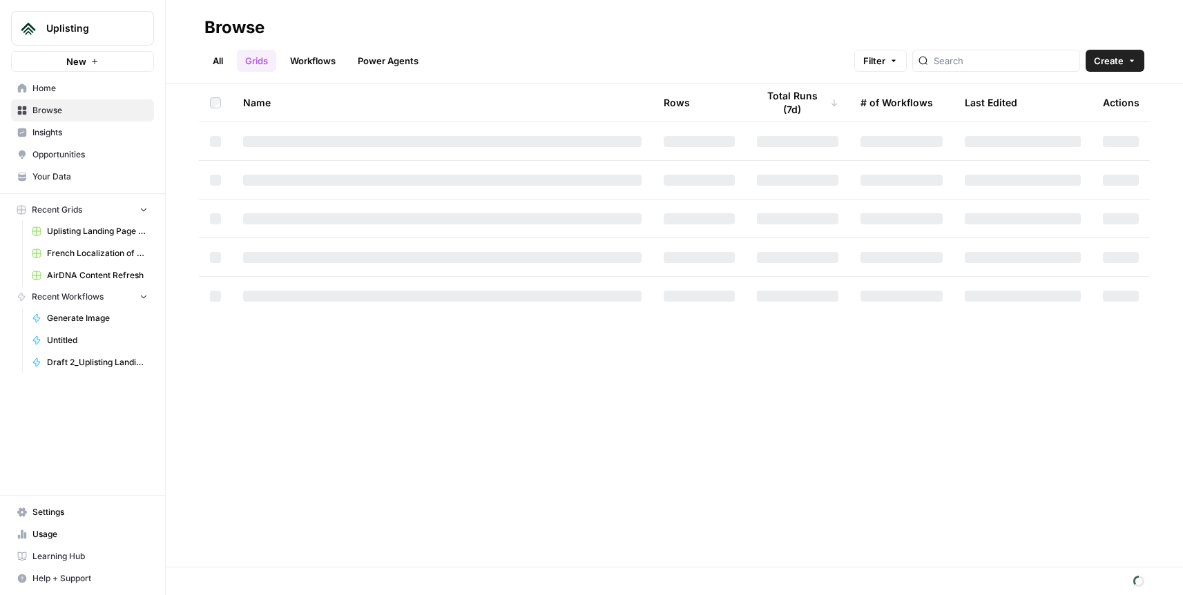
click at [202, 61] on header "Browse All Grids Workflows Power Agents Filter Create" at bounding box center [675, 42] width 1018 height 84
click at [208, 60] on link "All" at bounding box center [217, 61] width 27 height 22
click at [212, 55] on link "All" at bounding box center [217, 61] width 27 height 22
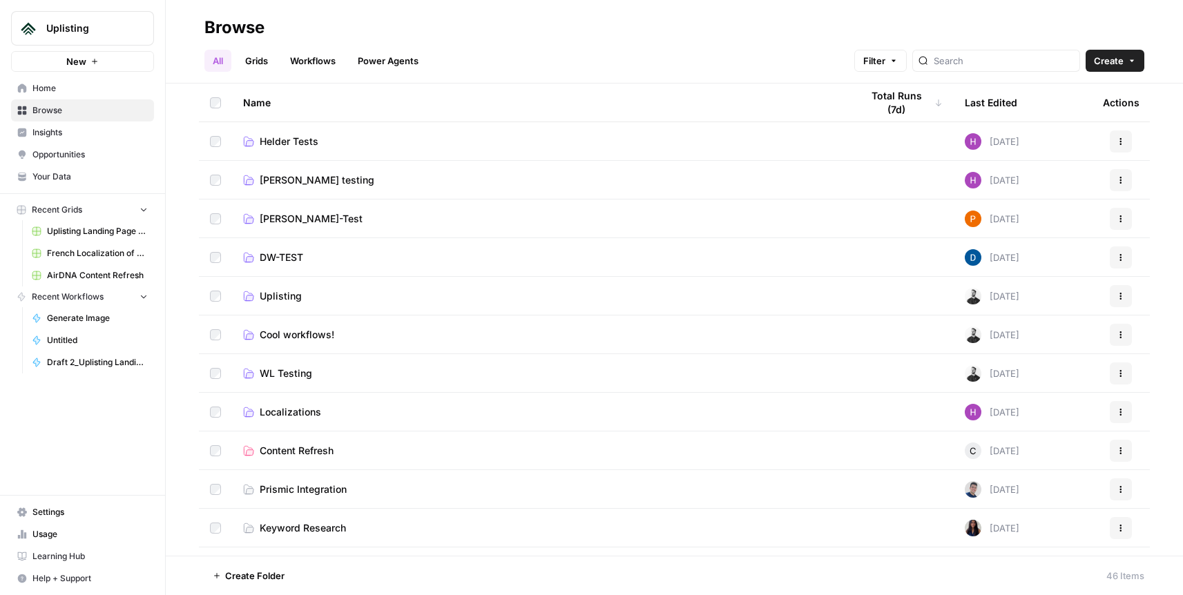
click at [1125, 65] on button "Create" at bounding box center [1115, 61] width 59 height 22
click at [1101, 88] on span "Folder" at bounding box center [1088, 93] width 77 height 14
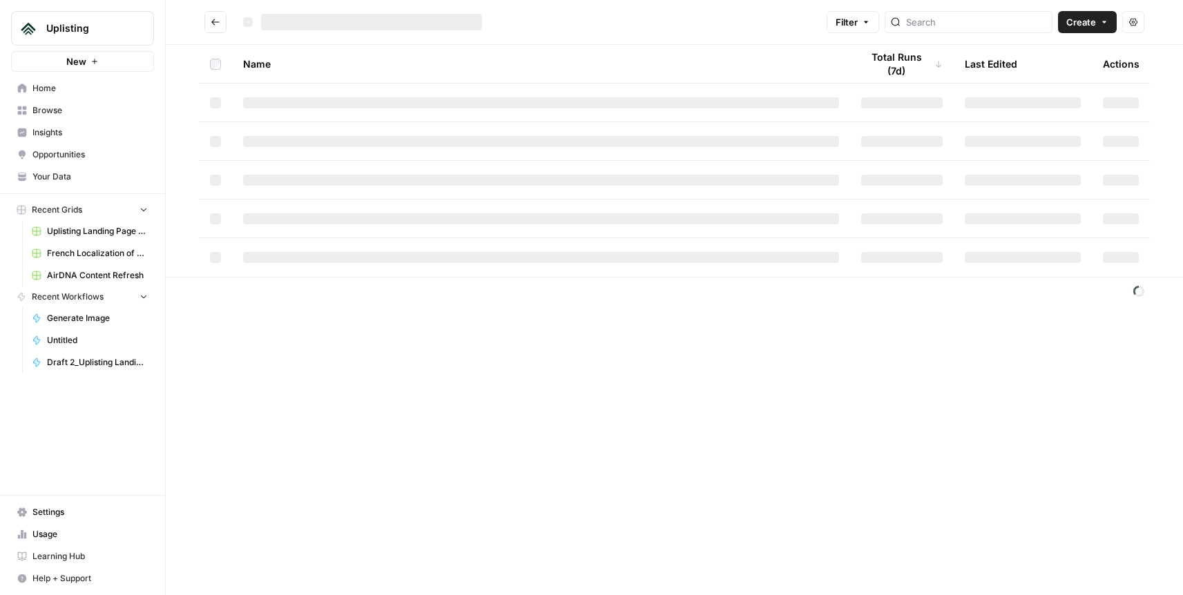
click at [1132, 57] on div "Actions" at bounding box center [1121, 64] width 37 height 38
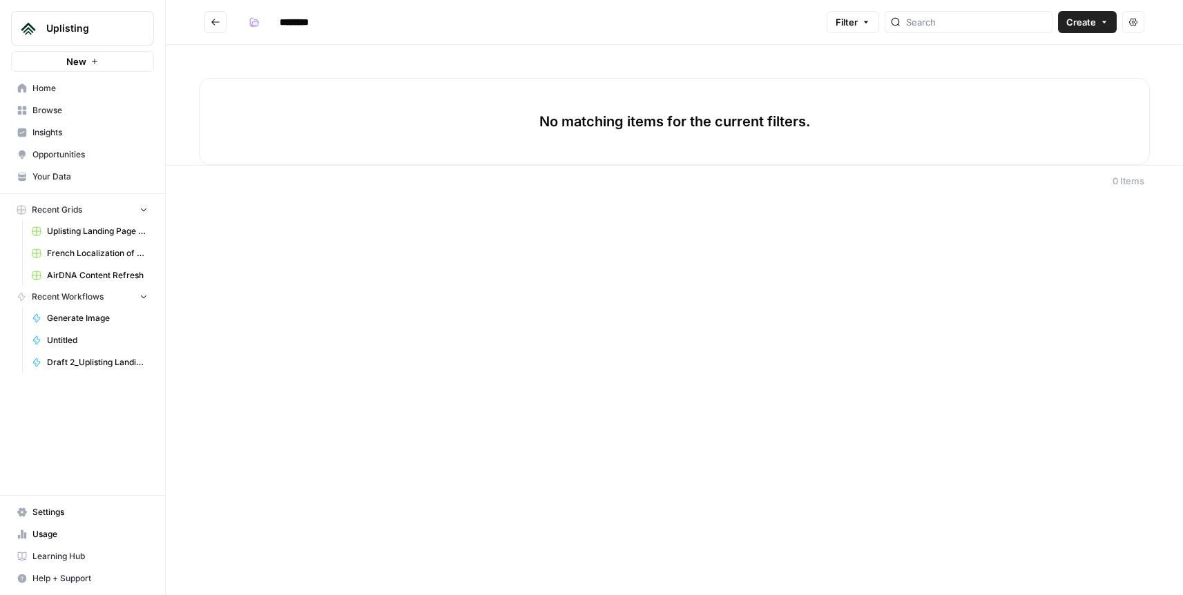
click at [295, 24] on input "********" at bounding box center [312, 22] width 77 height 22
type input "******"
drag, startPoint x: 544, startPoint y: 317, endPoint x: 623, endPoint y: 251, distance: 103.0
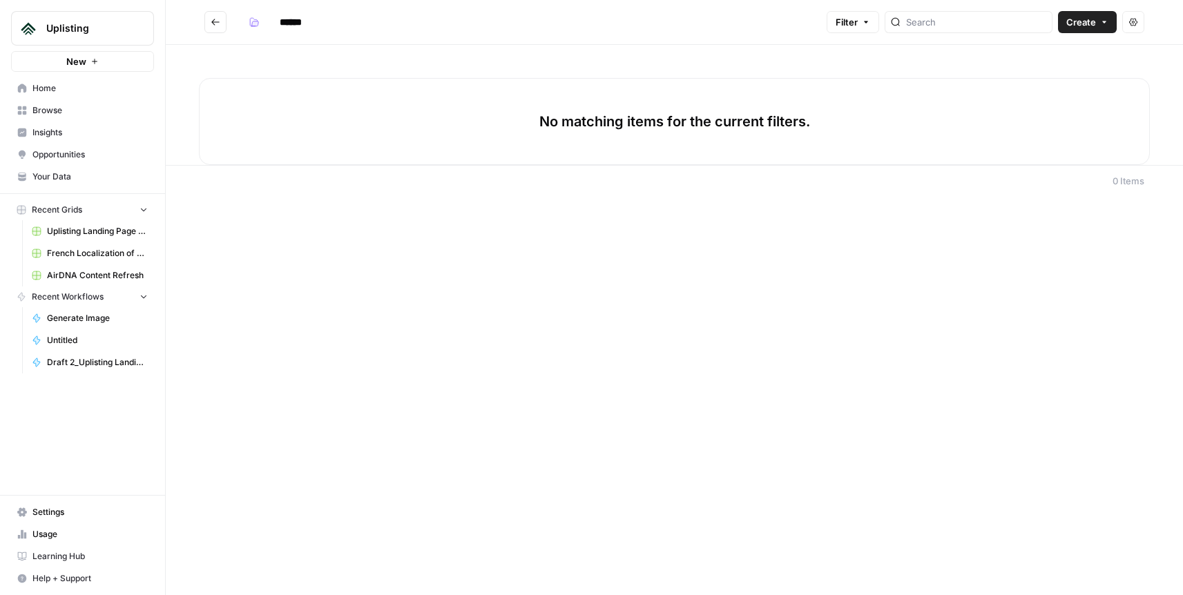
click at [542, 312] on div "****** Filter Create Actions No matching items for the current filters. 0 Items" at bounding box center [675, 297] width 1018 height 595
click at [1102, 14] on button "Create" at bounding box center [1087, 22] width 59 height 22
click at [1049, 53] on span "Grid" at bounding box center [1060, 55] width 77 height 14
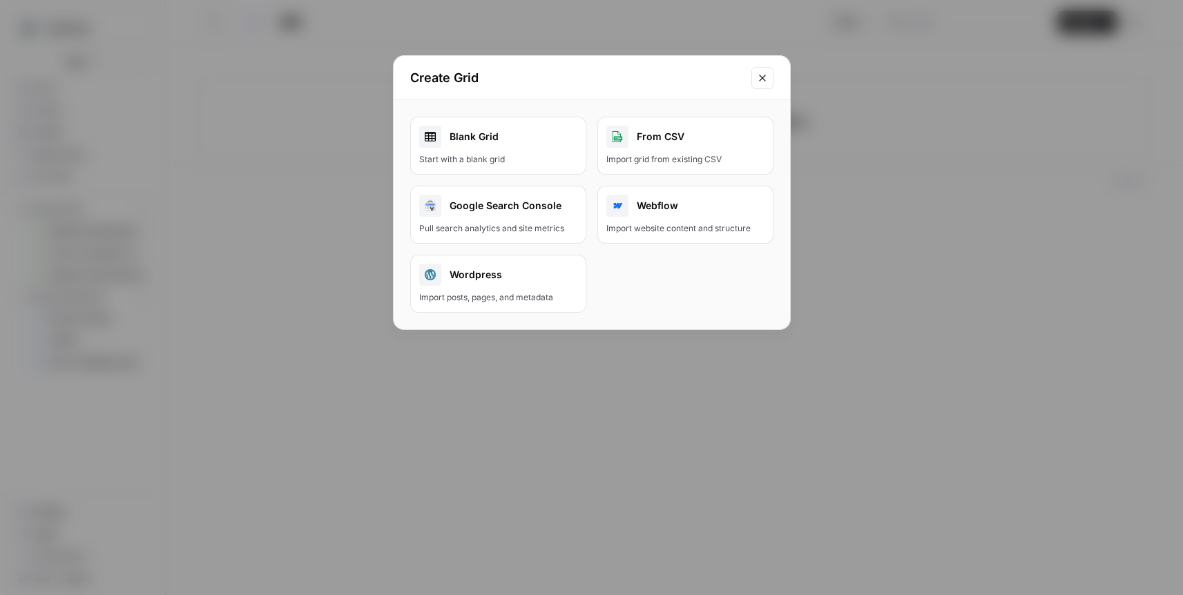
click at [453, 133] on div "Blank Grid" at bounding box center [498, 137] width 158 height 22
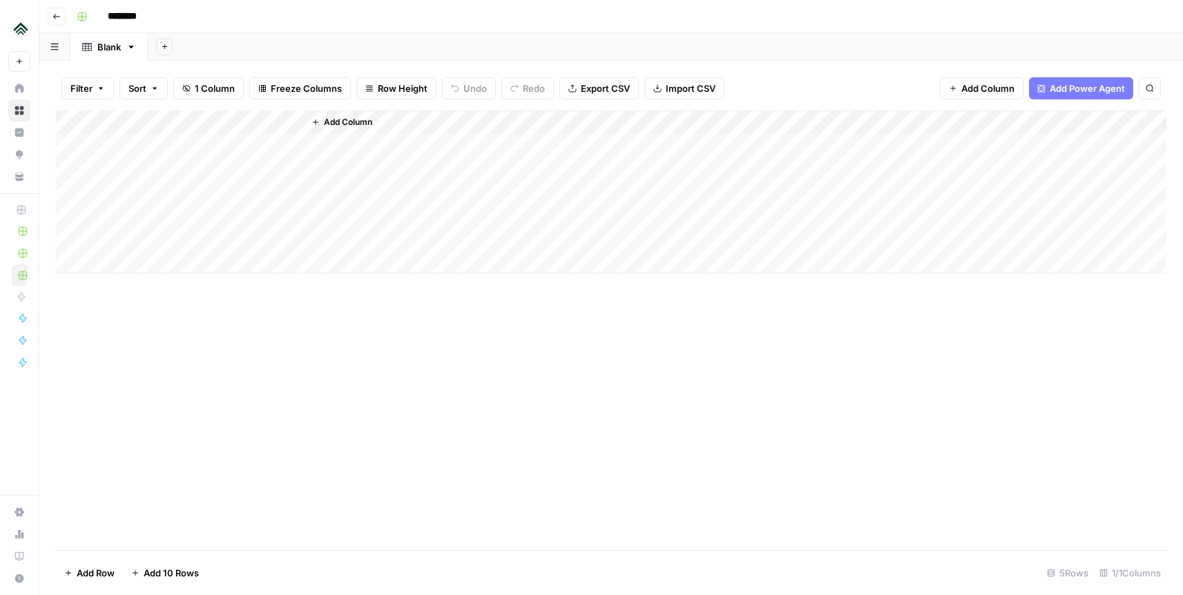
click at [134, 8] on input "********" at bounding box center [140, 17] width 77 height 22
click at [141, 21] on input "********" at bounding box center [140, 17] width 77 height 22
type input "**********"
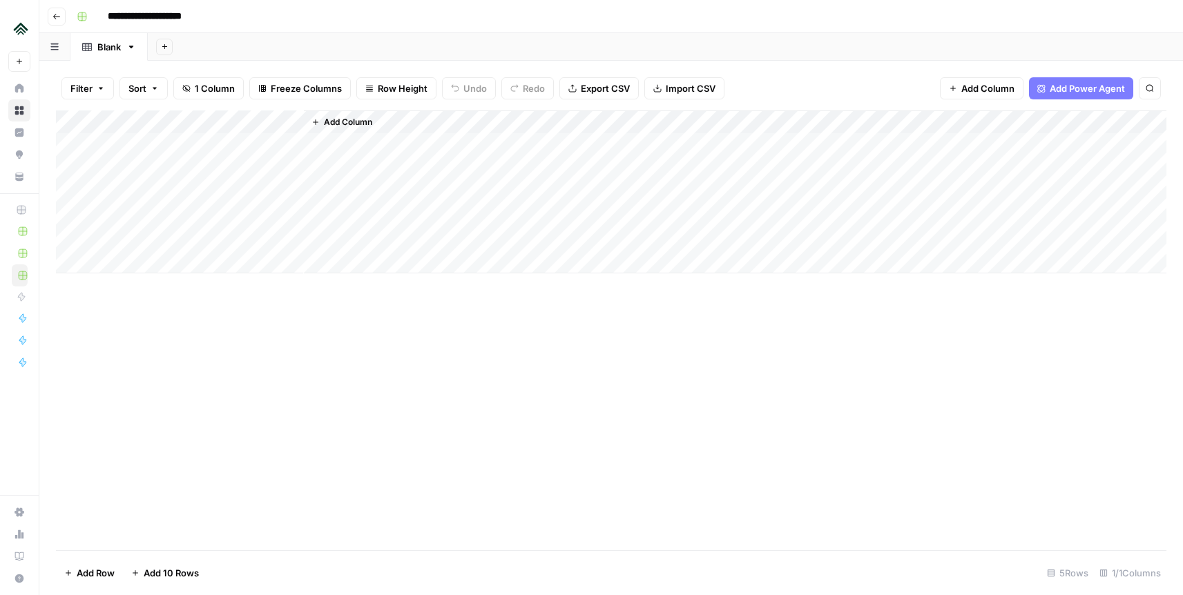
click at [305, 374] on div "Add Column" at bounding box center [611, 331] width 1111 height 440
click at [48, 15] on button "Go back" at bounding box center [57, 17] width 18 height 18
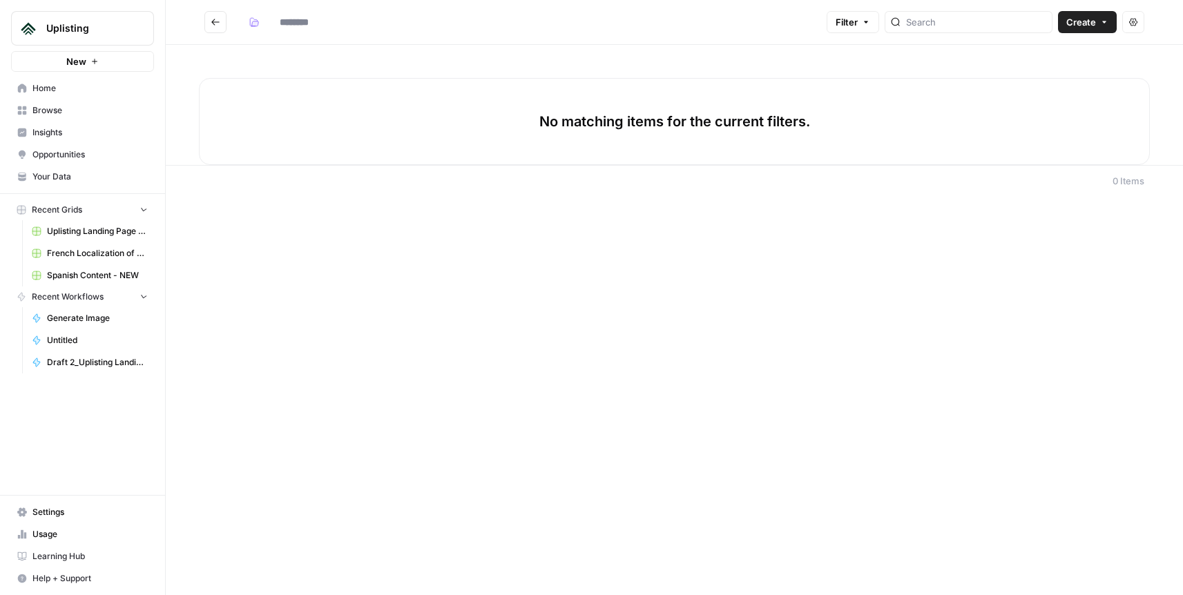
type input "******"
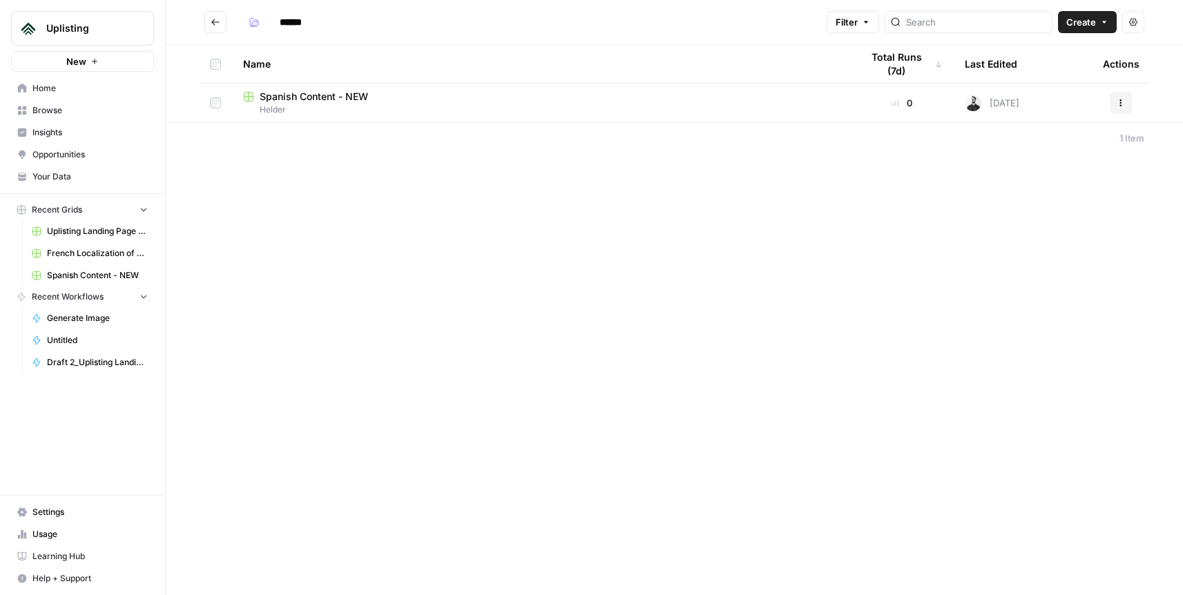
click at [421, 163] on div "****** Filter Create Actions Name Total Runs (7d) Last Edited Actions Spanish C…" at bounding box center [675, 297] width 1018 height 595
drag, startPoint x: 313, startPoint y: 207, endPoint x: 310, endPoint y: 188, distance: 18.9
click at [313, 207] on div "****** Filter Create Actions Name Total Runs (7d) Last Edited Actions Spanish C…" at bounding box center [675, 297] width 1018 height 595
click at [1099, 26] on button "Create" at bounding box center [1087, 22] width 59 height 22
click at [1050, 75] on span "Workflow" at bounding box center [1060, 74] width 77 height 14
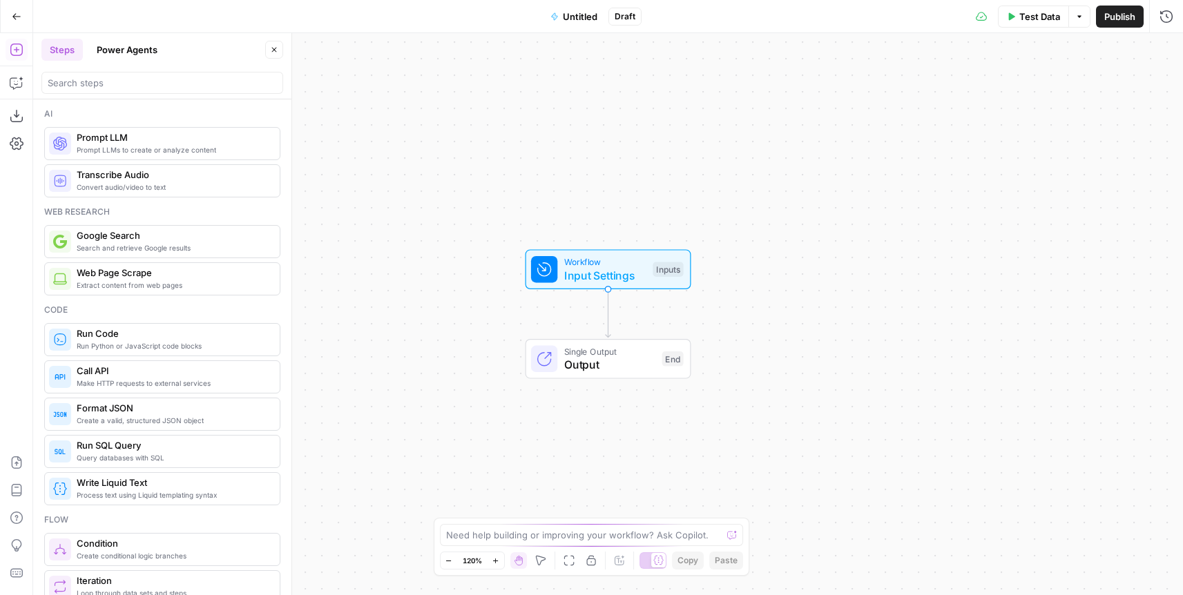
click at [606, 311] on icon "Edge from start to end" at bounding box center [608, 313] width 5 height 48
click at [607, 314] on icon "Edge from start to end" at bounding box center [608, 313] width 5 height 48
click at [279, 49] on button "Close" at bounding box center [274, 50] width 18 height 18
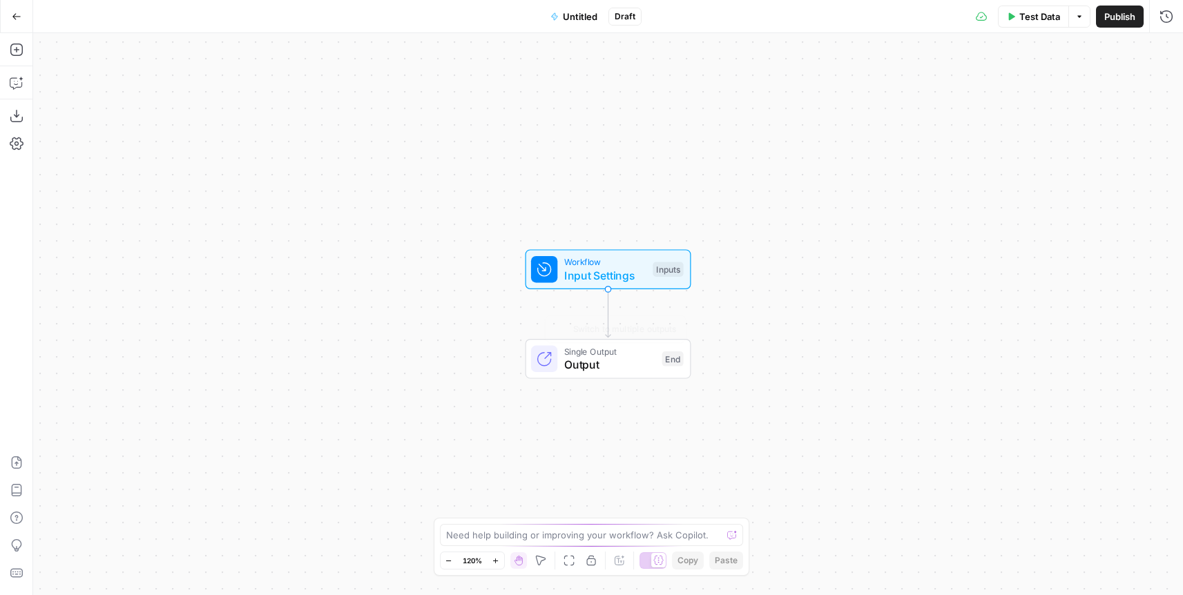
click at [756, 314] on div "Workflow Input Settings Inputs Single Output Output End Switch to multiple outp…" at bounding box center [608, 314] width 1150 height 562
click at [608, 316] on icon "Edge from start to end" at bounding box center [608, 313] width 5 height 48
click at [606, 321] on icon "Edge from start to end" at bounding box center [608, 313] width 5 height 48
click at [606, 318] on icon "Edge from start to end" at bounding box center [608, 313] width 5 height 48
click at [606, 316] on icon "Edge from start to end" at bounding box center [608, 313] width 5 height 48
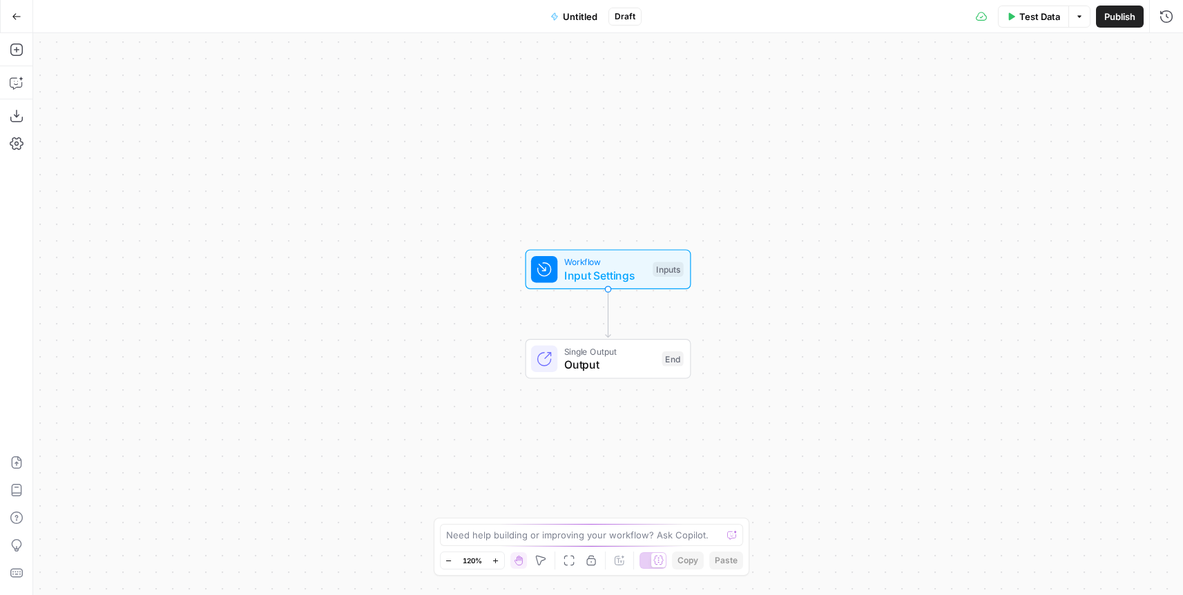
click at [606, 316] on icon "Edge from start to end" at bounding box center [608, 313] width 5 height 48
click at [609, 316] on icon "Edge from start to end" at bounding box center [608, 313] width 5 height 48
click at [606, 310] on icon "Edge from start to end" at bounding box center [608, 313] width 5 height 48
click at [608, 309] on icon "Edge from start to end" at bounding box center [608, 313] width 5 height 48
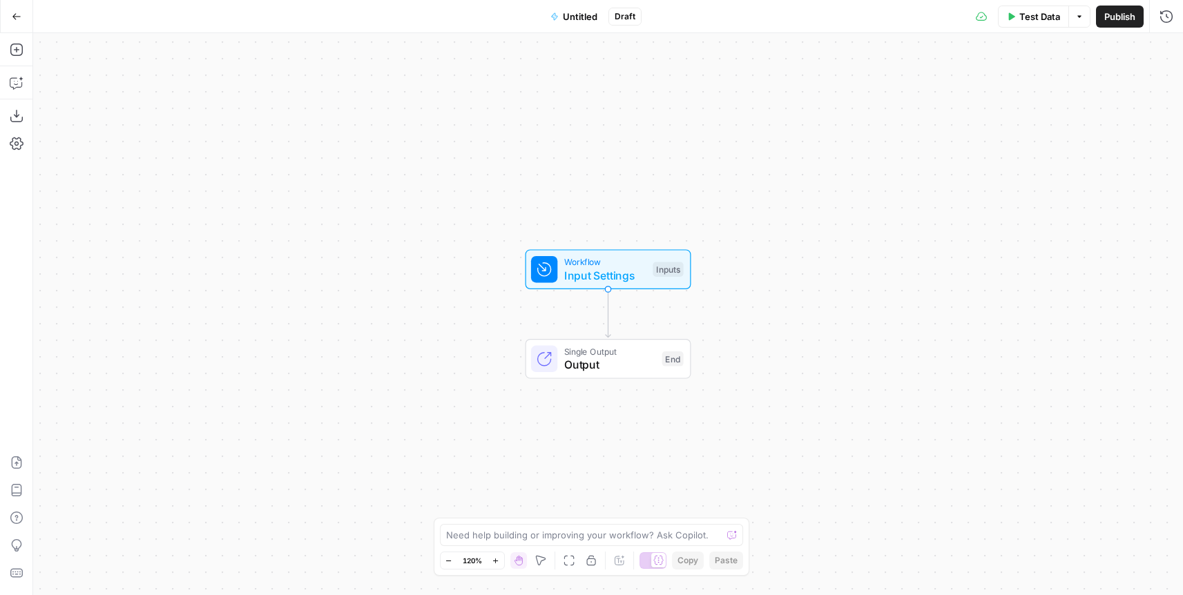
click at [609, 309] on icon "Edge from start to end" at bounding box center [608, 313] width 5 height 48
click at [608, 309] on g "Edge from start to end" at bounding box center [608, 313] width 5 height 48
click at [607, 309] on icon "Edge from start to end" at bounding box center [608, 313] width 5 height 48
drag, startPoint x: 621, startPoint y: 309, endPoint x: 611, endPoint y: 318, distance: 13.7
click at [619, 310] on div "Workflow Input Settings Inputs Test Step Single Output Output End" at bounding box center [608, 314] width 1150 height 562
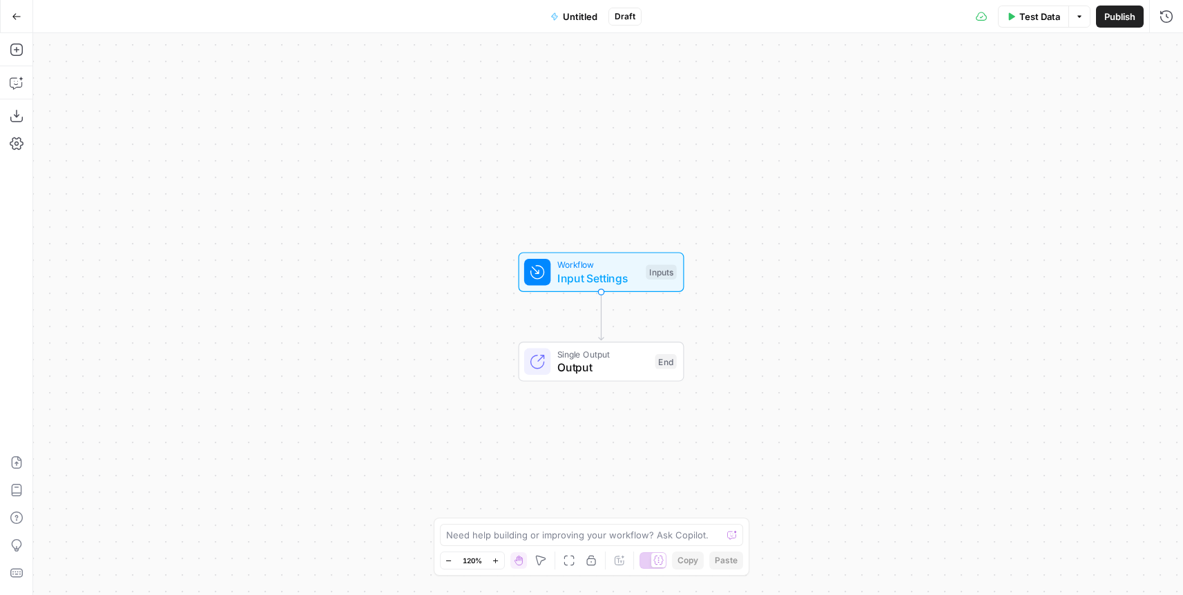
click at [600, 322] on g "Edge from start to end" at bounding box center [601, 316] width 5 height 48
click at [600, 322] on icon "Edge from start to end" at bounding box center [601, 316] width 5 height 48
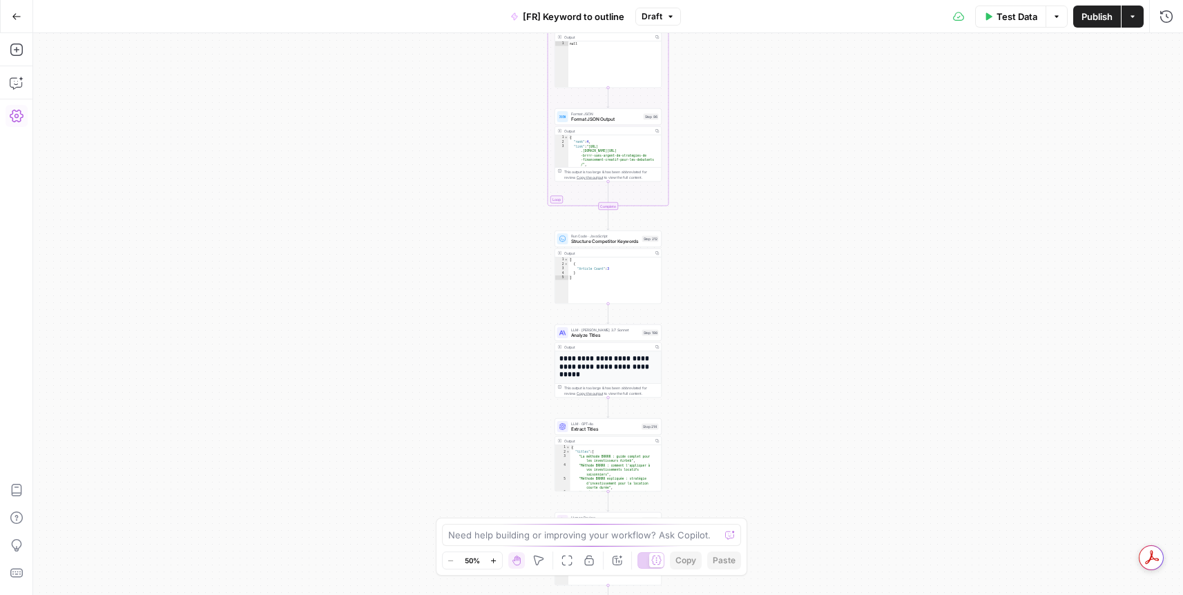
click at [17, 118] on icon "button" at bounding box center [17, 116] width 14 height 14
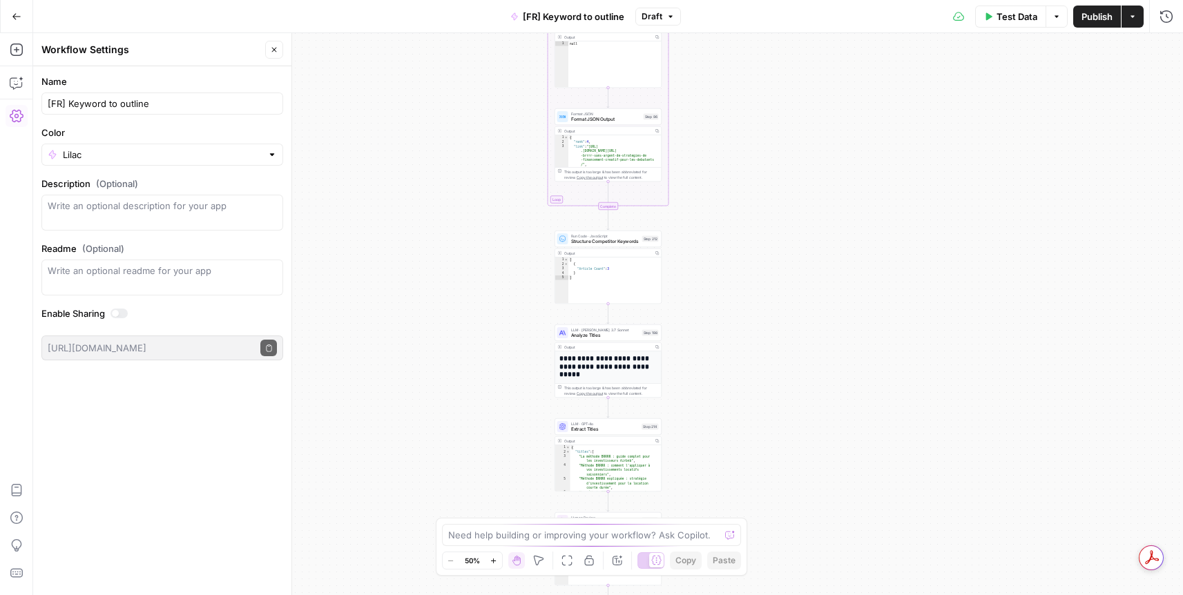
click at [17, 116] on icon "button" at bounding box center [17, 116] width 14 height 14
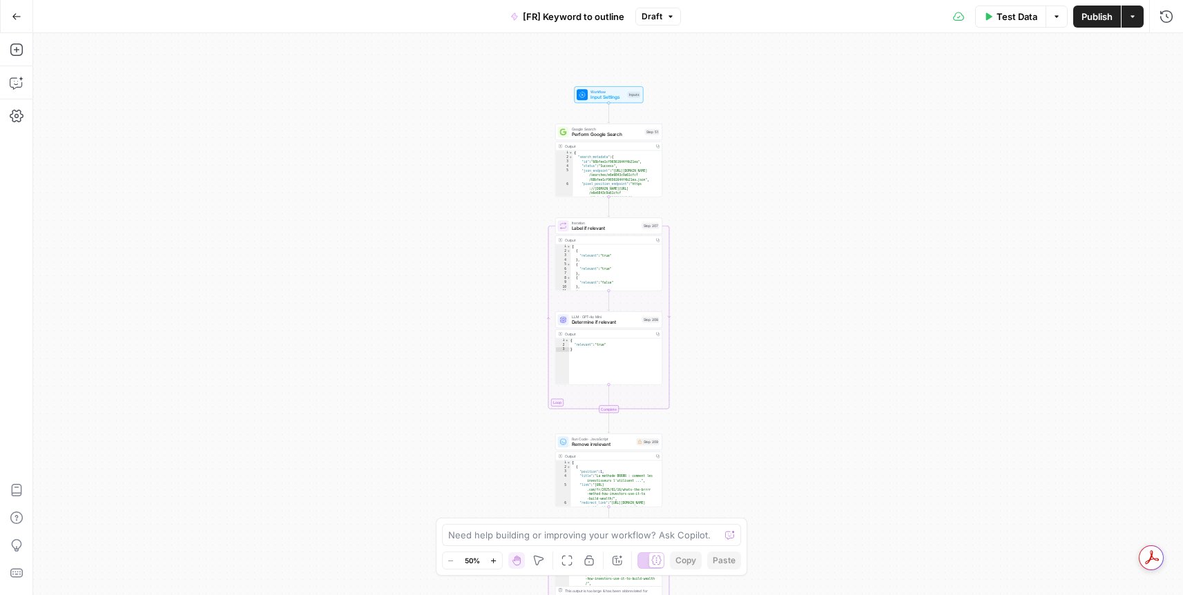
click at [867, 280] on div "Workflow Input Settings Inputs Google Search Perform Google Search Step 51 Outp…" at bounding box center [608, 314] width 1150 height 562
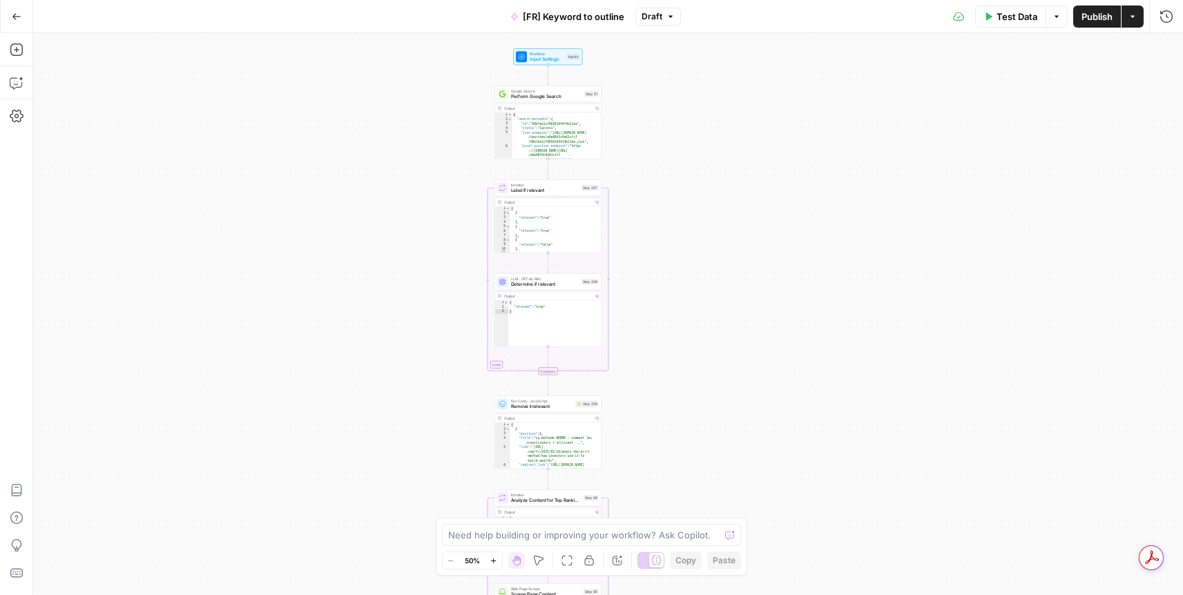
drag, startPoint x: 492, startPoint y: 115, endPoint x: 390, endPoint y: 76, distance: 109.6
click at [385, 75] on div "Workflow Input Settings Inputs Google Search Perform Google Search Step 51 Outp…" at bounding box center [608, 314] width 1150 height 562
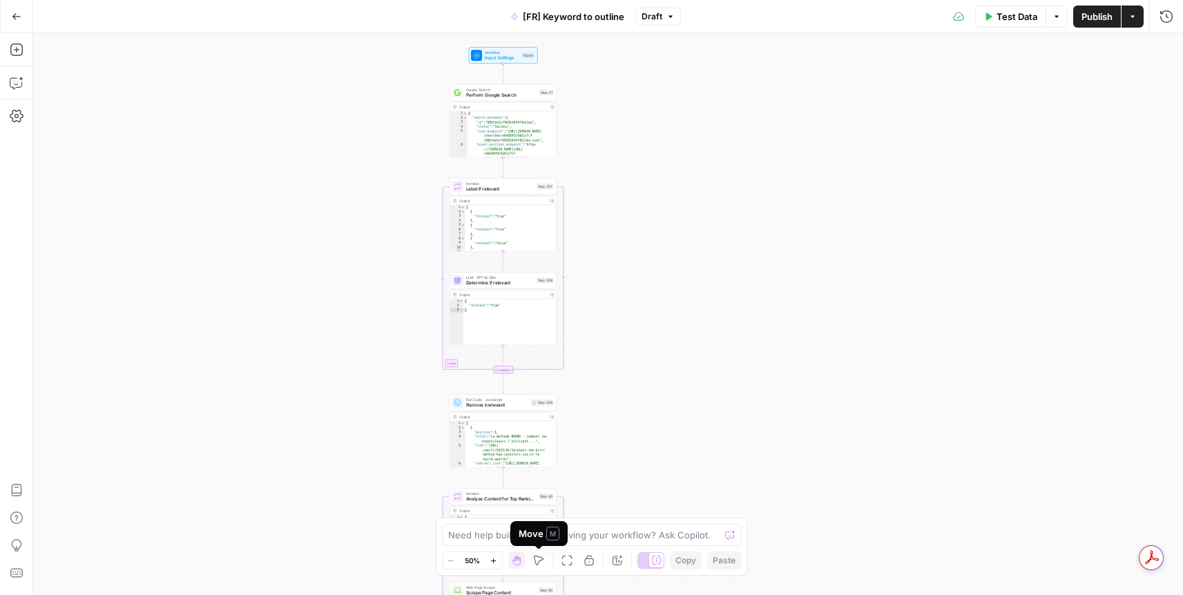
click at [539, 560] on icon "button" at bounding box center [538, 560] width 11 height 11
click at [392, 76] on div "Workflow Input Settings Inputs Google Search Perform Google Search Step 51 Outp…" at bounding box center [608, 314] width 1150 height 562
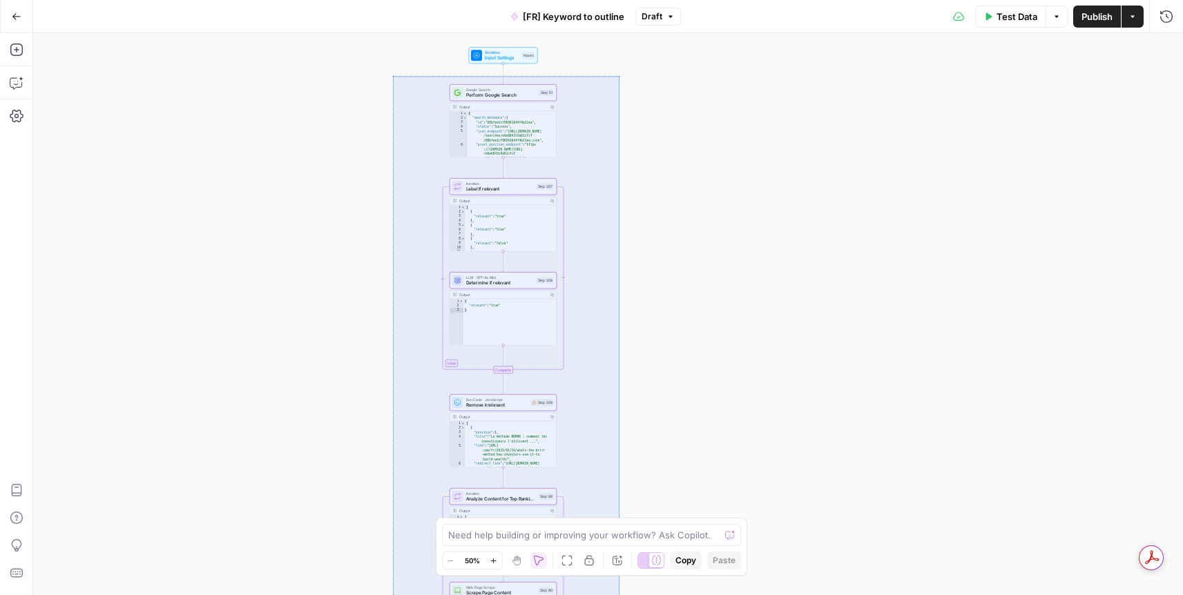
drag, startPoint x: 393, startPoint y: 77, endPoint x: 620, endPoint y: 597, distance: 567.4
click at [620, 595] on div "Workflow Input Settings Inputs Google Search Perform Google Search Step 51 Outp…" at bounding box center [608, 314] width 1150 height 562
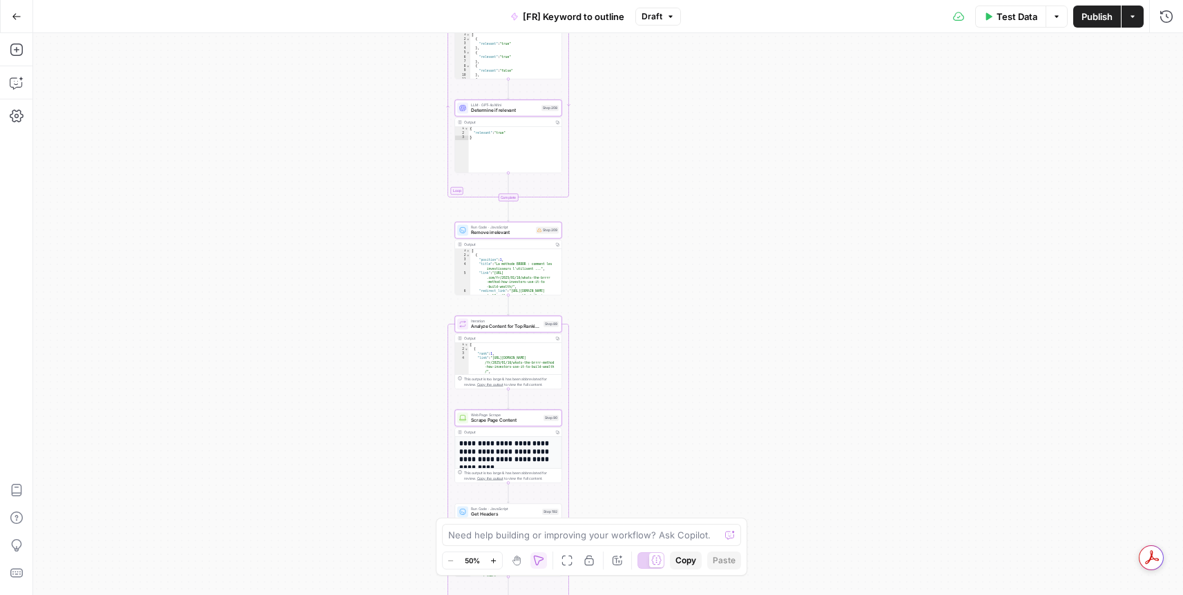
copy body "Workflow Input Settings Inputs Google Search Perform Google Search Step 51 Outp…"
click at [689, 559] on span "Copy" at bounding box center [686, 561] width 21 height 12
click at [687, 559] on span "Copy" at bounding box center [686, 561] width 21 height 12
click at [687, 558] on span "Copy" at bounding box center [686, 561] width 21 height 12
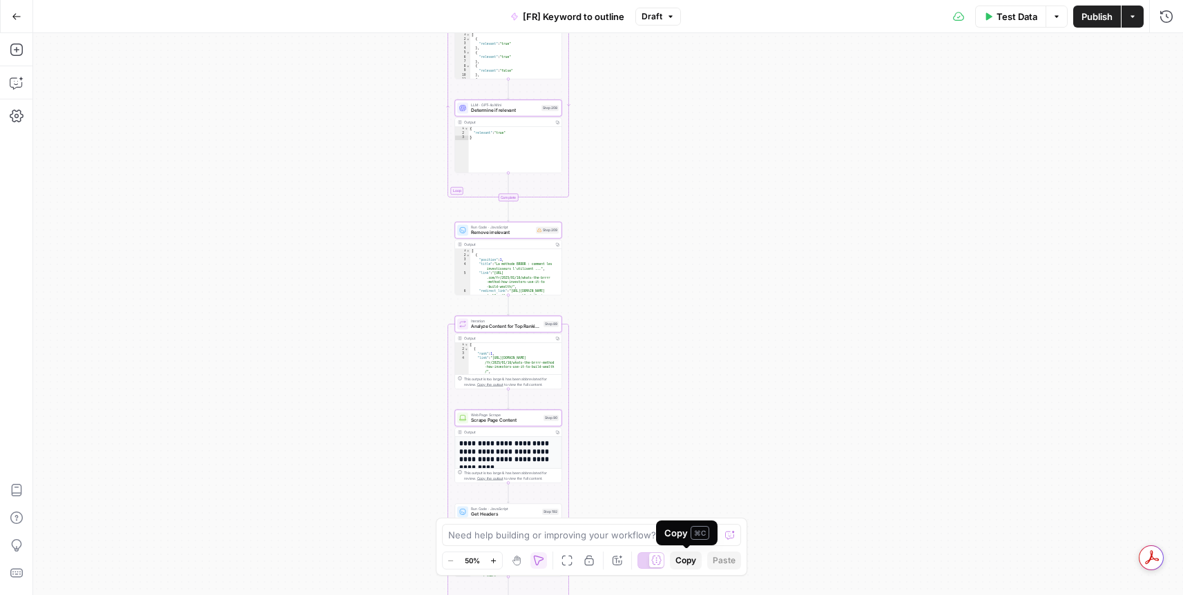
click at [687, 559] on span "Copy" at bounding box center [686, 561] width 21 height 12
click at [23, 108] on button "Settings" at bounding box center [17, 116] width 22 height 22
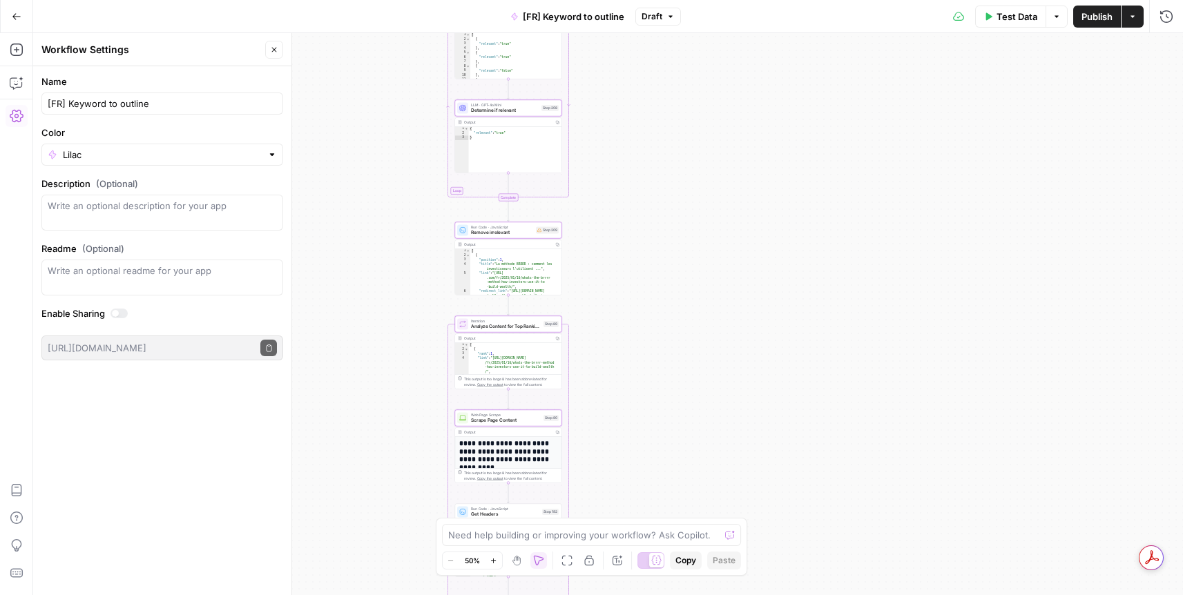
click at [23, 108] on button "Settings" at bounding box center [17, 116] width 22 height 22
click at [17, 16] on icon "button" at bounding box center [16, 16] width 8 height 6
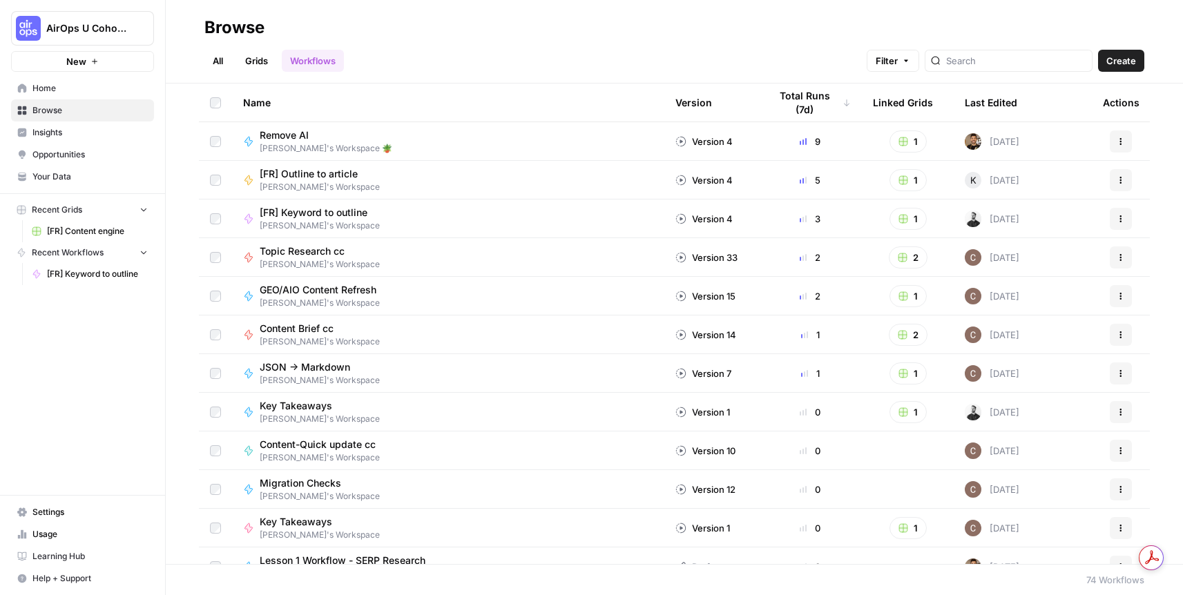
click at [1110, 174] on button "Actions" at bounding box center [1121, 180] width 22 height 22
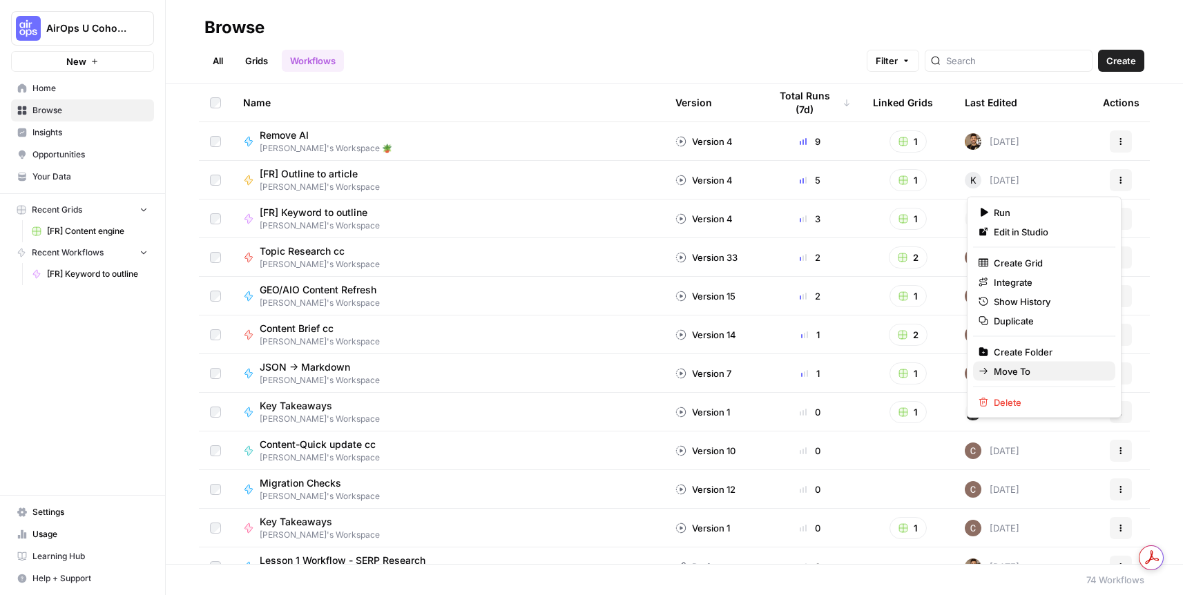
click at [1058, 368] on span "Move To" at bounding box center [1049, 372] width 111 height 14
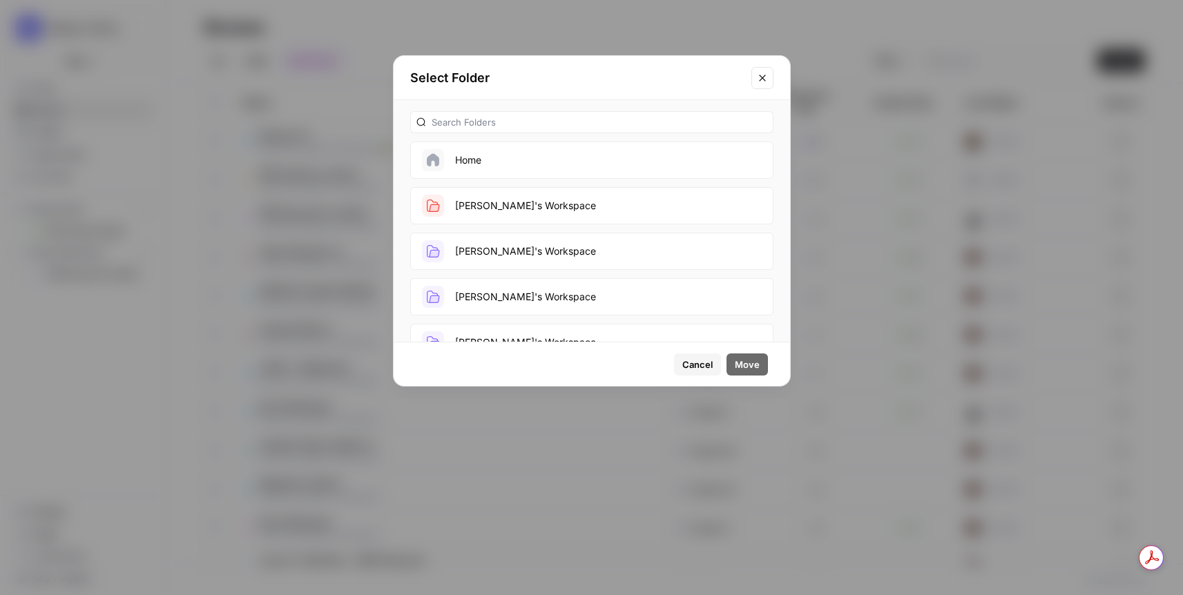
click at [765, 74] on icon "Close modal" at bounding box center [762, 78] width 11 height 11
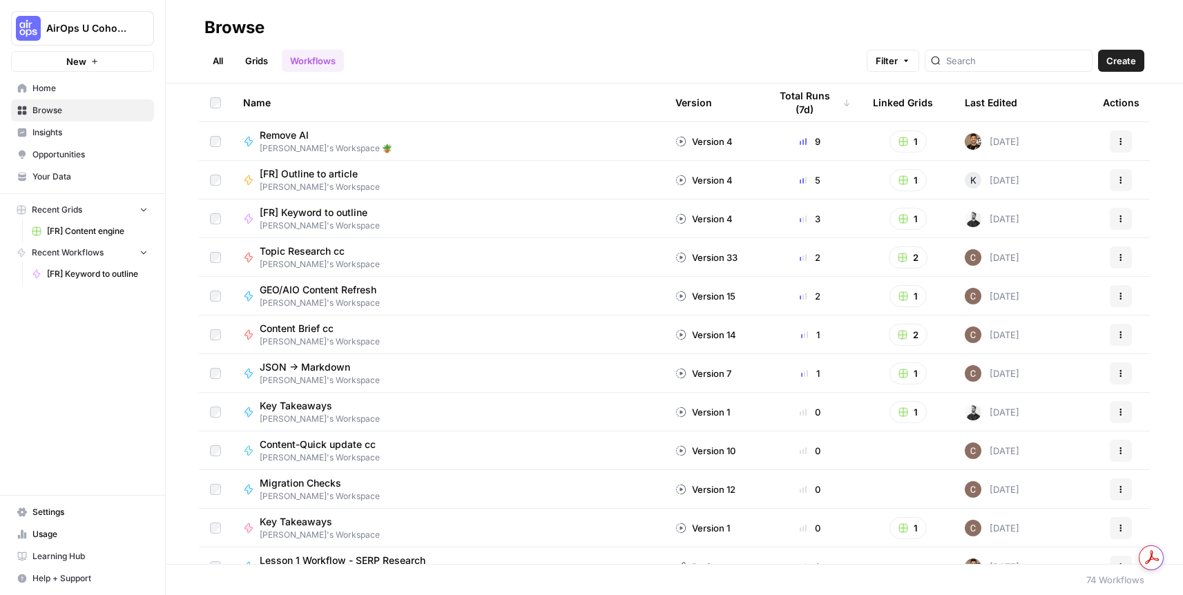
click at [113, 26] on span "AirOps U Cohort 1" at bounding box center [88, 28] width 84 height 14
click at [569, 37] on div "Browse" at bounding box center [674, 28] width 940 height 22
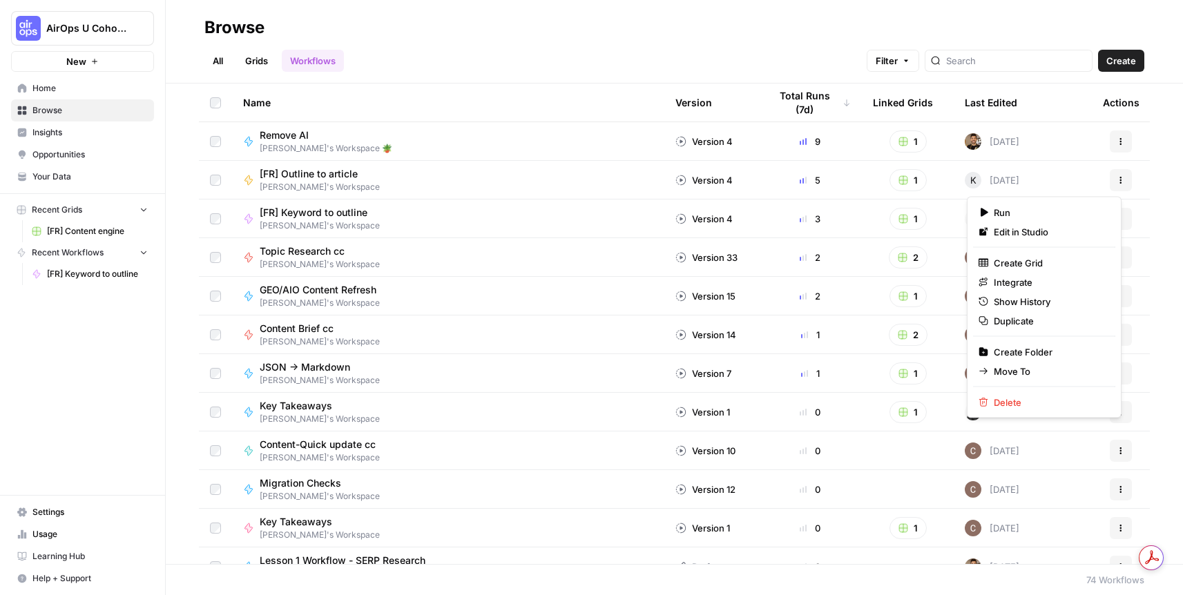
click at [1121, 177] on icon "button" at bounding box center [1122, 178] width 2 height 2
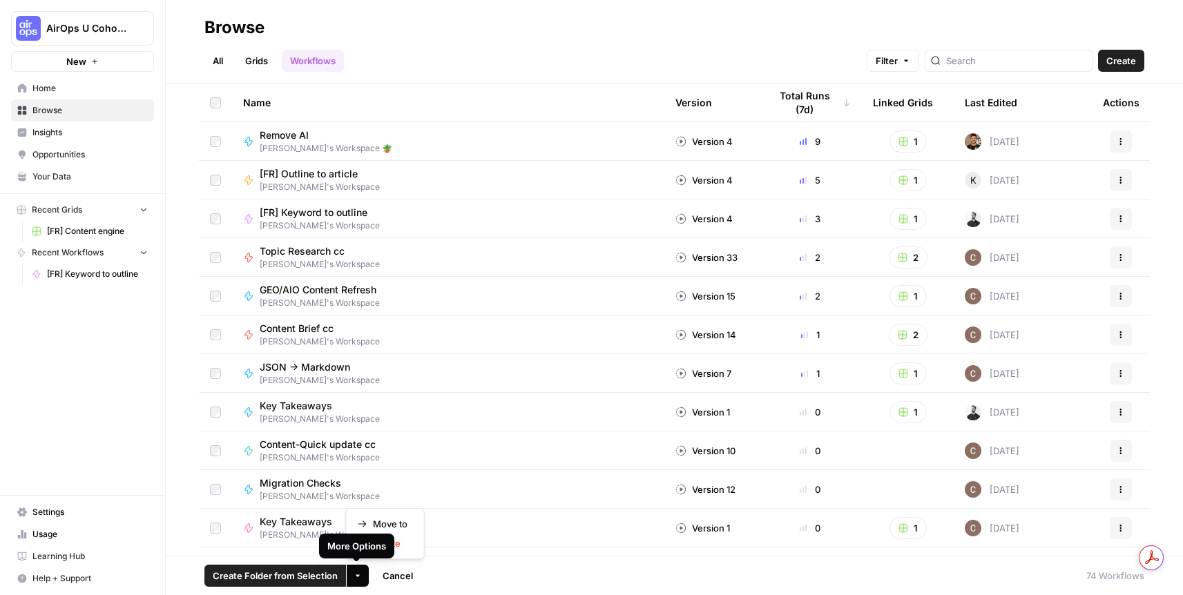
click at [361, 579] on button "More Options" at bounding box center [358, 576] width 22 height 22
click at [412, 520] on button "Move to" at bounding box center [385, 524] width 66 height 19
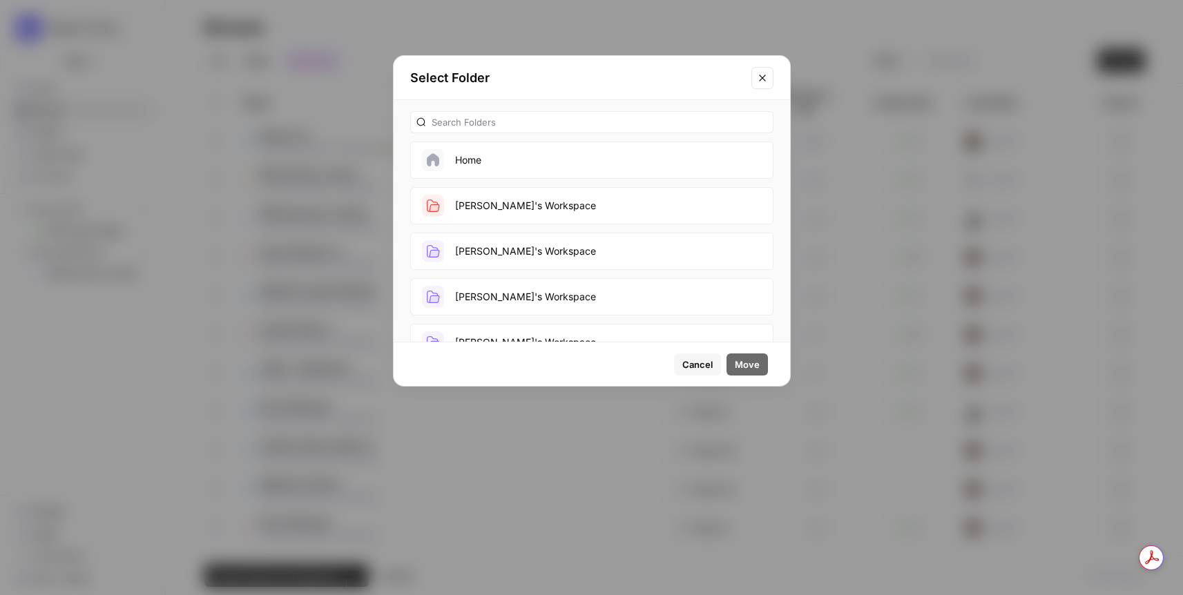
click at [766, 79] on icon "Close modal" at bounding box center [762, 78] width 11 height 11
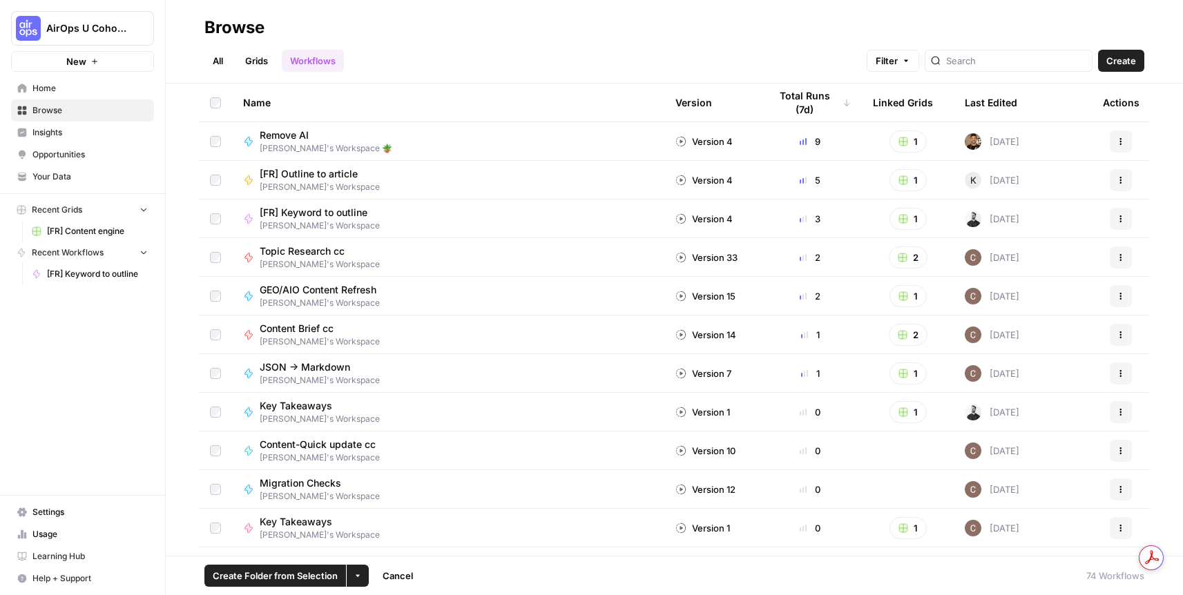
click at [331, 171] on span "[FR] Outline to article" at bounding box center [314, 174] width 109 height 14
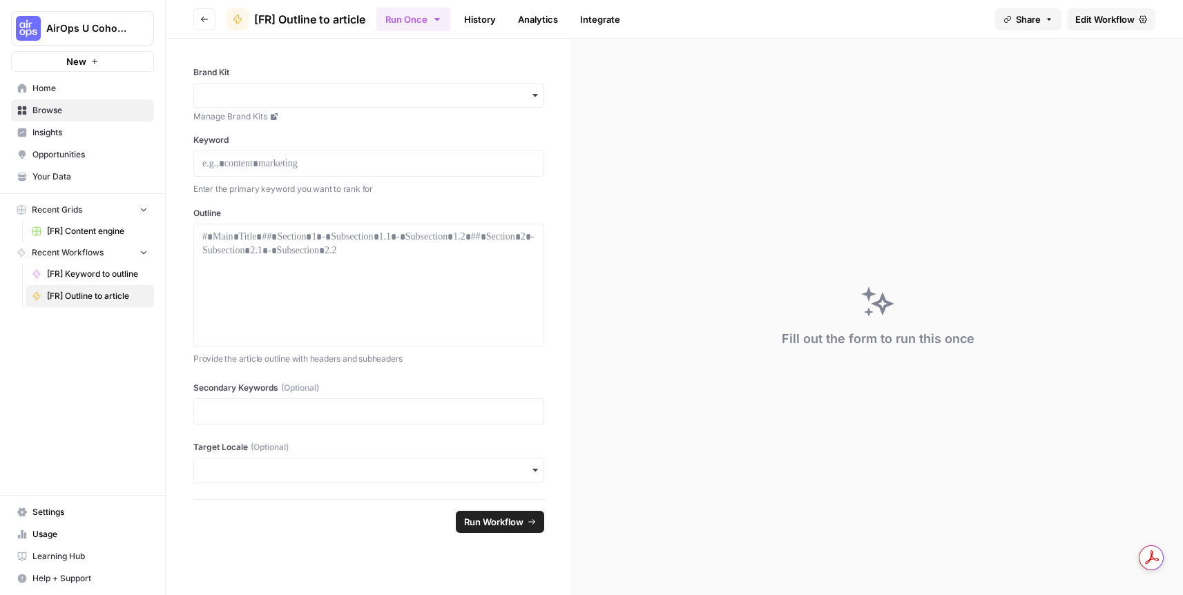
click at [1115, 19] on span "Edit Workflow" at bounding box center [1105, 19] width 59 height 14
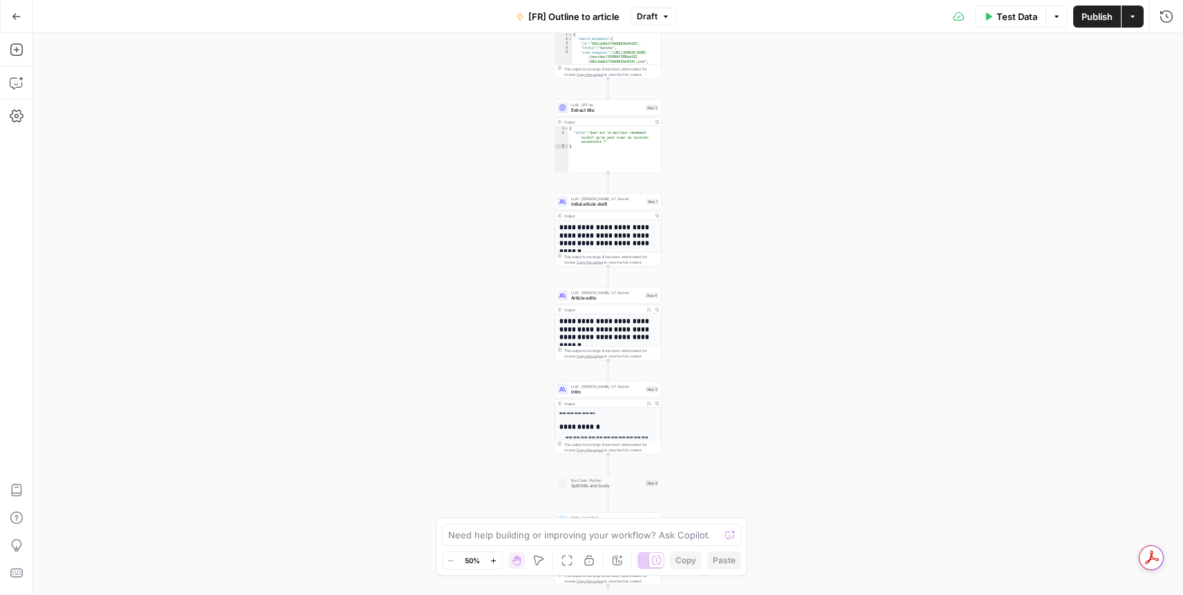
click at [13, 27] on button "Go Back" at bounding box center [16, 16] width 25 height 25
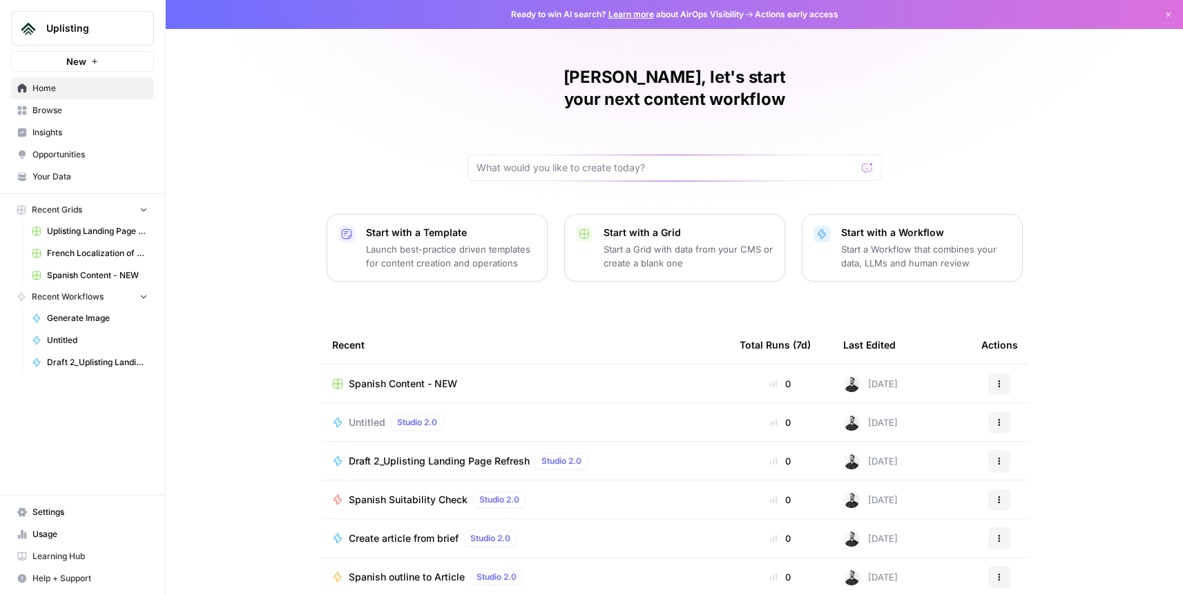
click at [82, 233] on span "Uplisting Landing Page Refresh" at bounding box center [97, 231] width 101 height 12
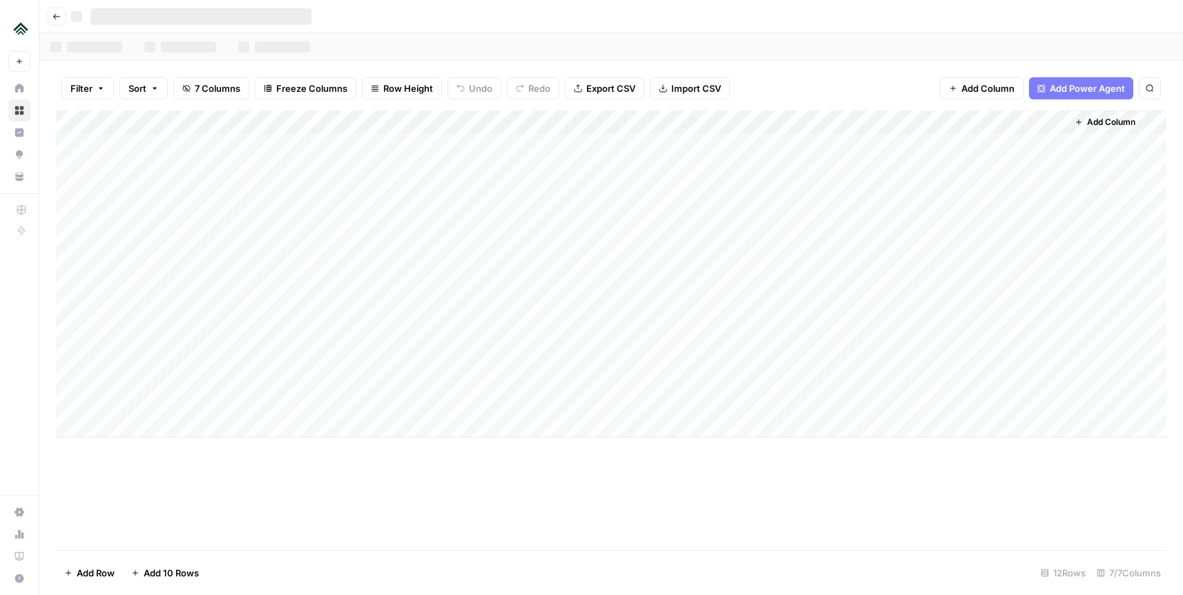
click at [415, 122] on div "Add Column" at bounding box center [611, 274] width 1111 height 327
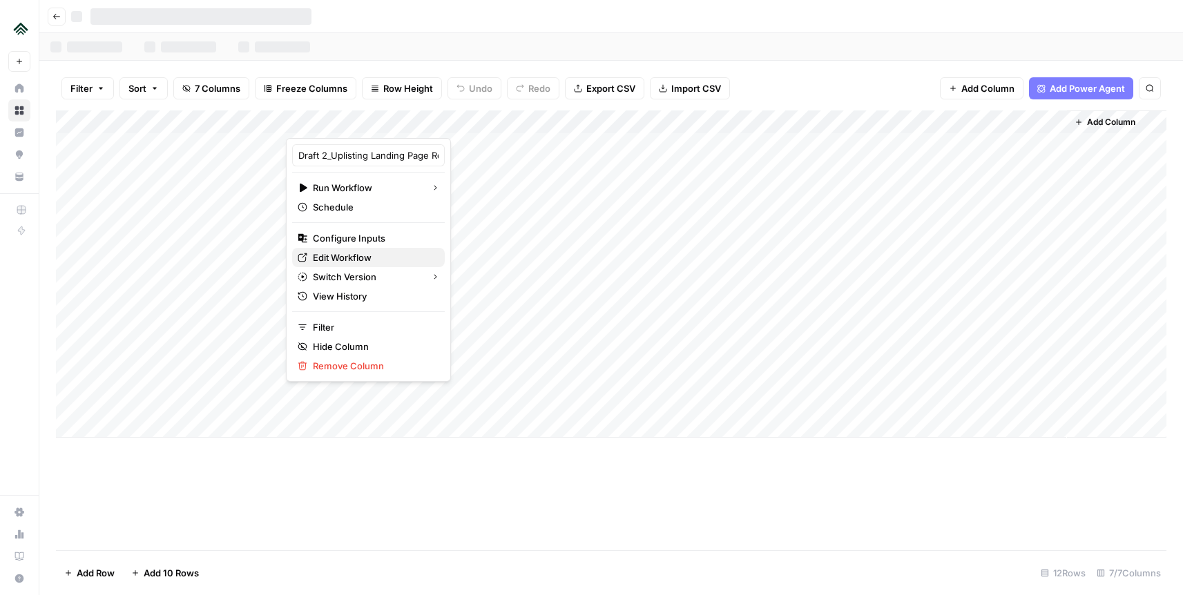
click at [343, 256] on span "Edit Workflow" at bounding box center [373, 258] width 121 height 14
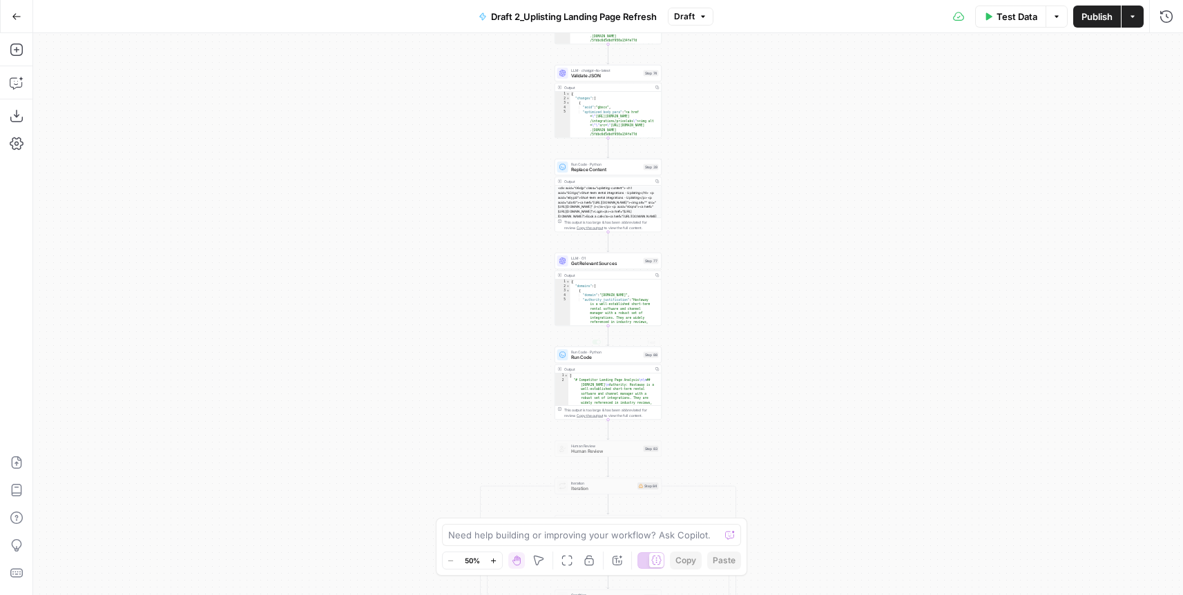
click at [818, 141] on div "**********" at bounding box center [608, 314] width 1150 height 562
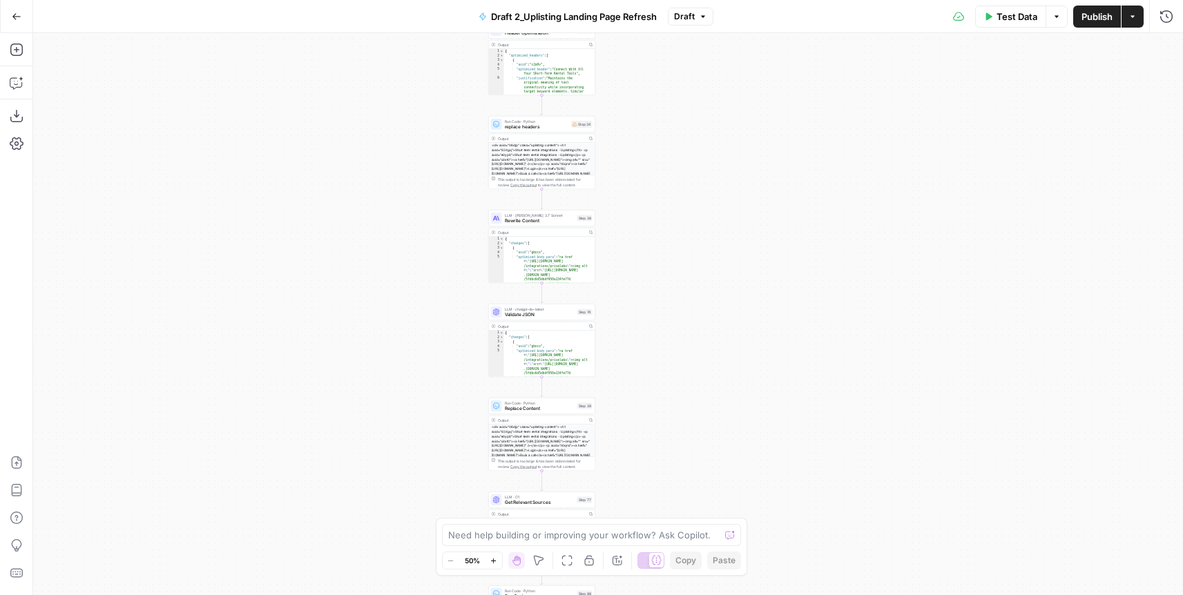
drag, startPoint x: 788, startPoint y: 113, endPoint x: 721, endPoint y: 270, distance: 171.4
click at [704, 455] on div "**********" at bounding box center [608, 314] width 1150 height 562
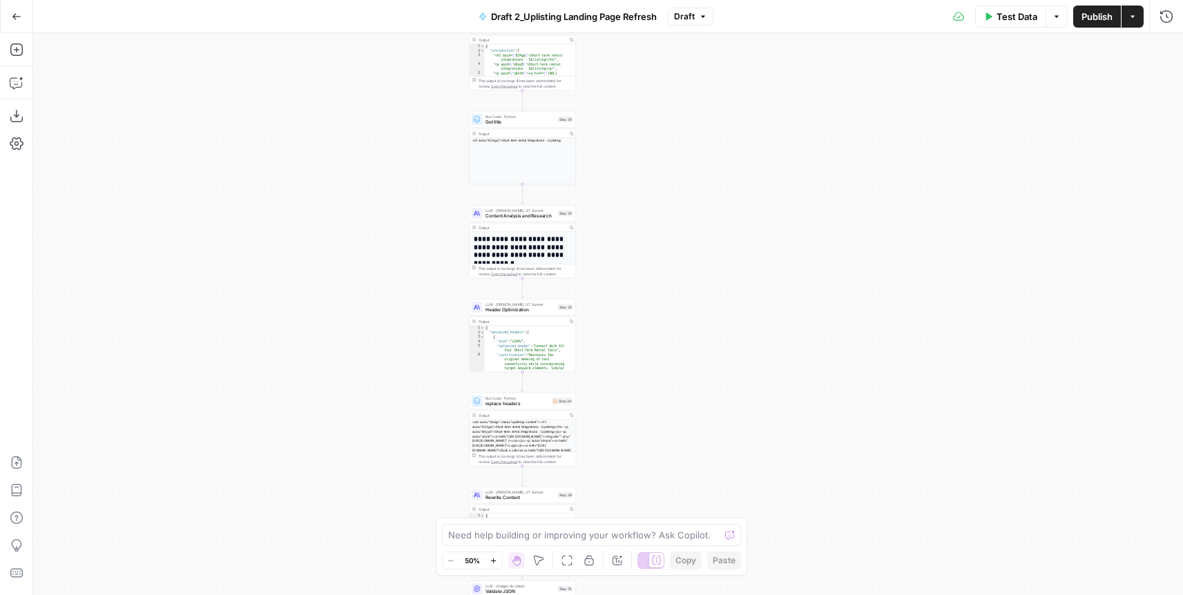
drag, startPoint x: 725, startPoint y: 212, endPoint x: 721, endPoint y: 459, distance: 247.4
click at [721, 459] on div "**********" at bounding box center [608, 314] width 1150 height 562
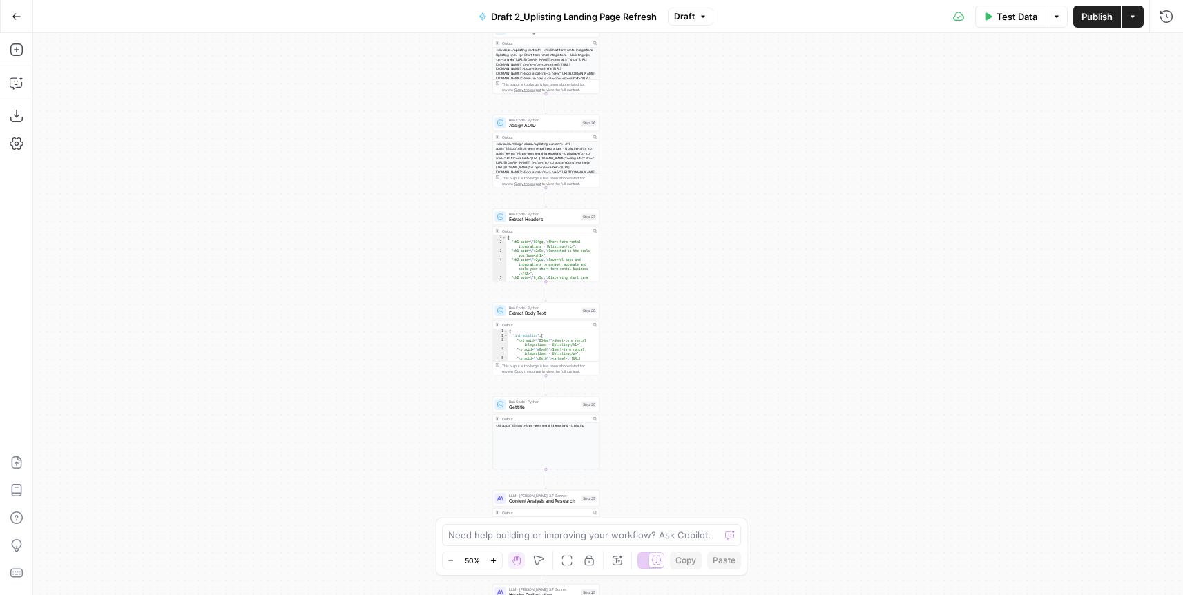
drag, startPoint x: 714, startPoint y: 312, endPoint x: 732, endPoint y: 317, distance: 18.8
click at [726, 386] on div "**********" at bounding box center [608, 314] width 1150 height 562
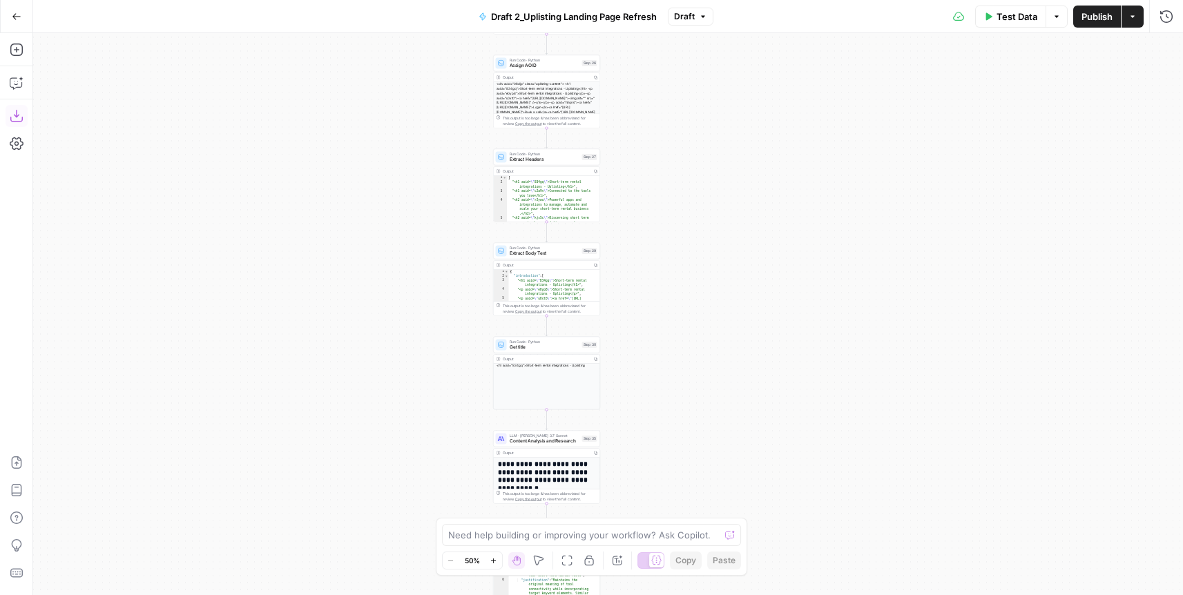
click at [16, 117] on icon "button" at bounding box center [16, 116] width 12 height 12
click at [17, 466] on icon "button" at bounding box center [17, 463] width 14 height 14
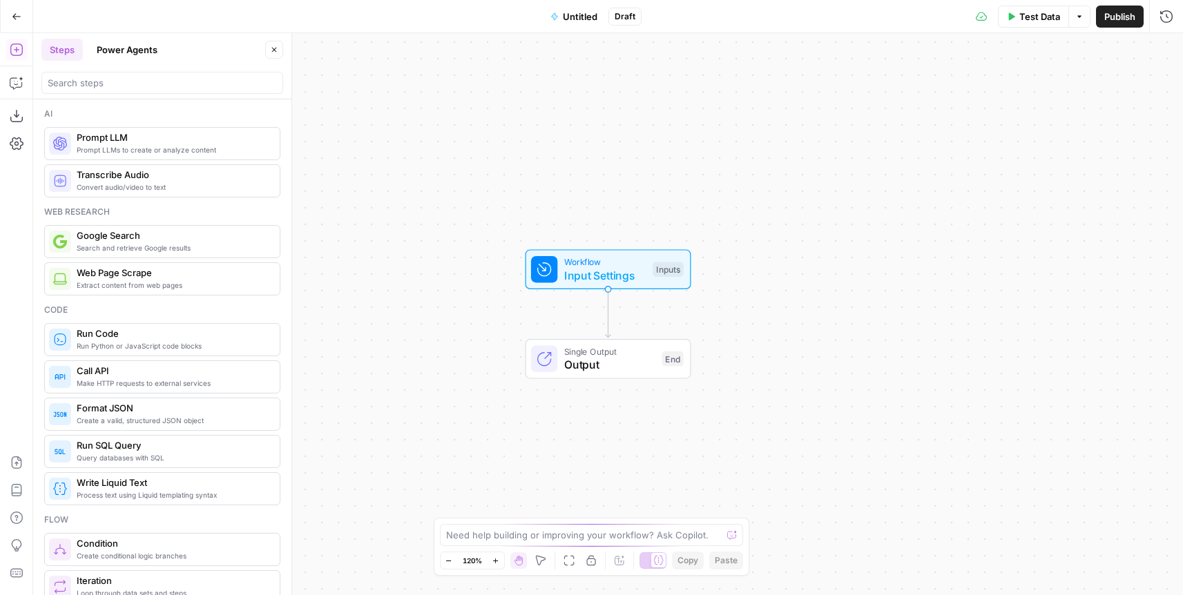
click at [609, 312] on icon "Edge from start to end" at bounding box center [608, 313] width 5 height 48
click at [277, 48] on icon "button" at bounding box center [274, 50] width 8 height 8
